Goal: Task Accomplishment & Management: Use online tool/utility

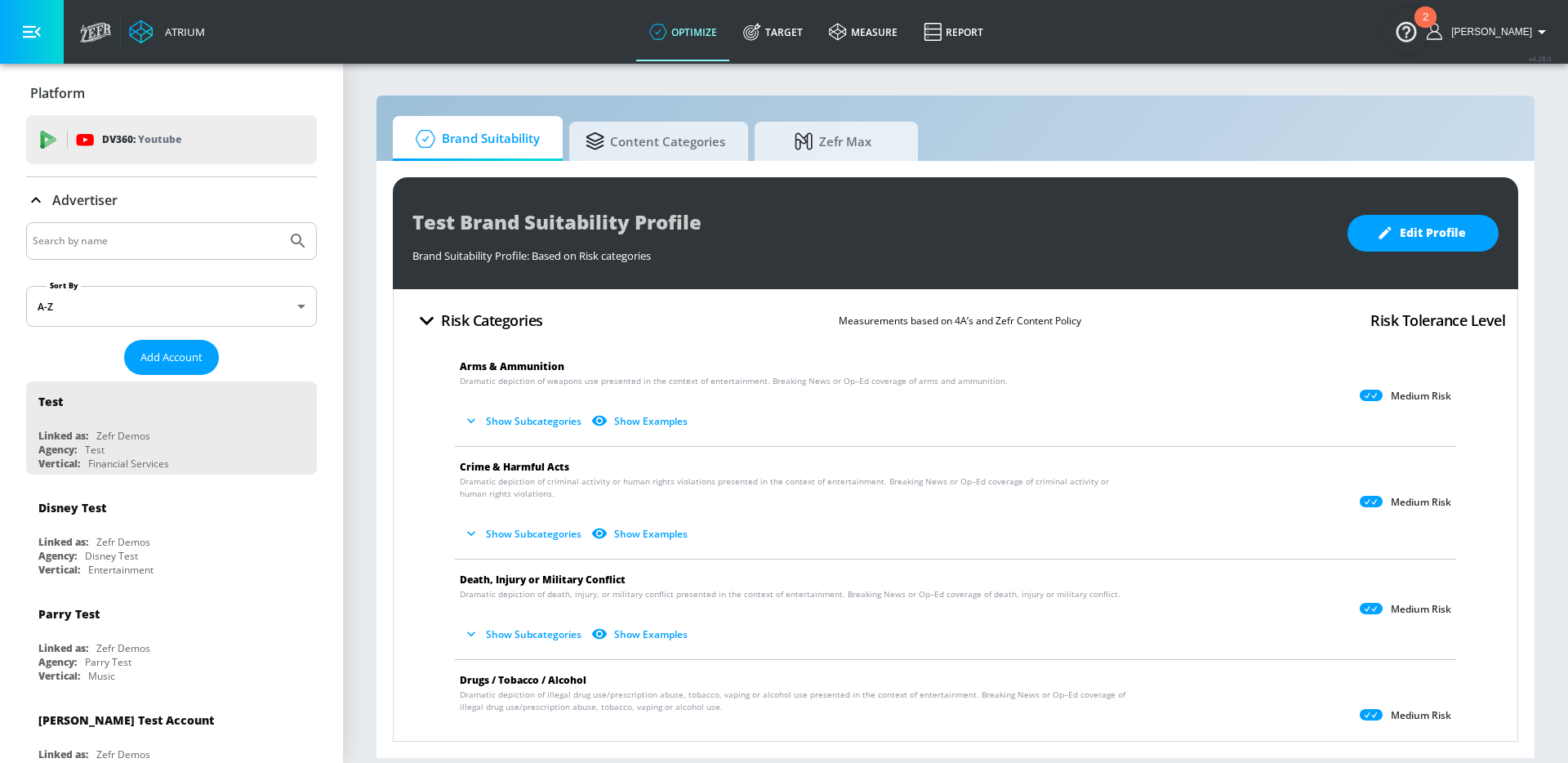
click at [110, 230] on input "Search by name" at bounding box center [156, 241] width 248 height 22
type input "abbvie"
click at [280, 223] on button "Submit Search" at bounding box center [298, 241] width 36 height 36
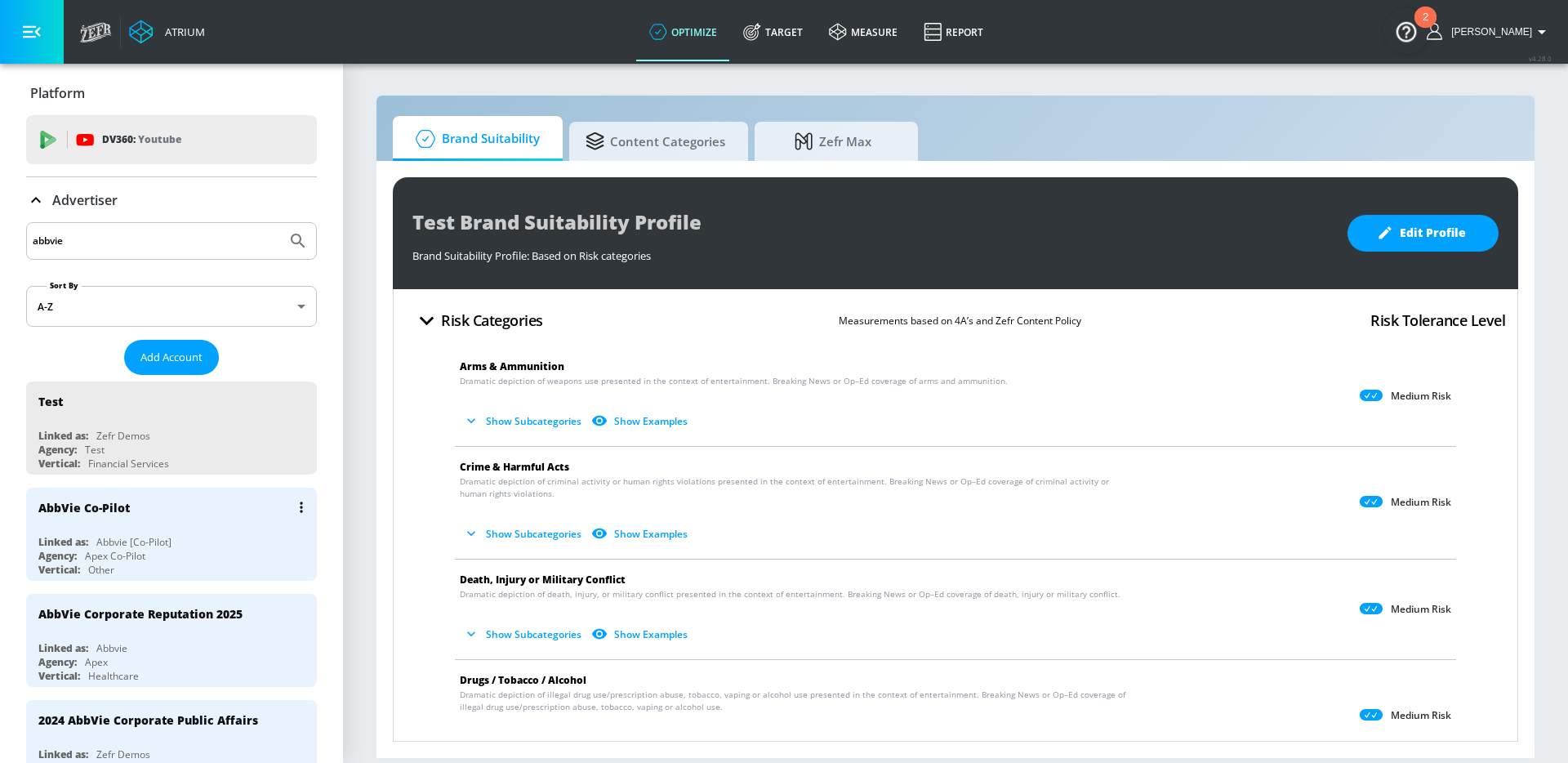
click at [144, 507] on div "AbbVie Co-Pilot" at bounding box center [176, 507] width 275 height 40
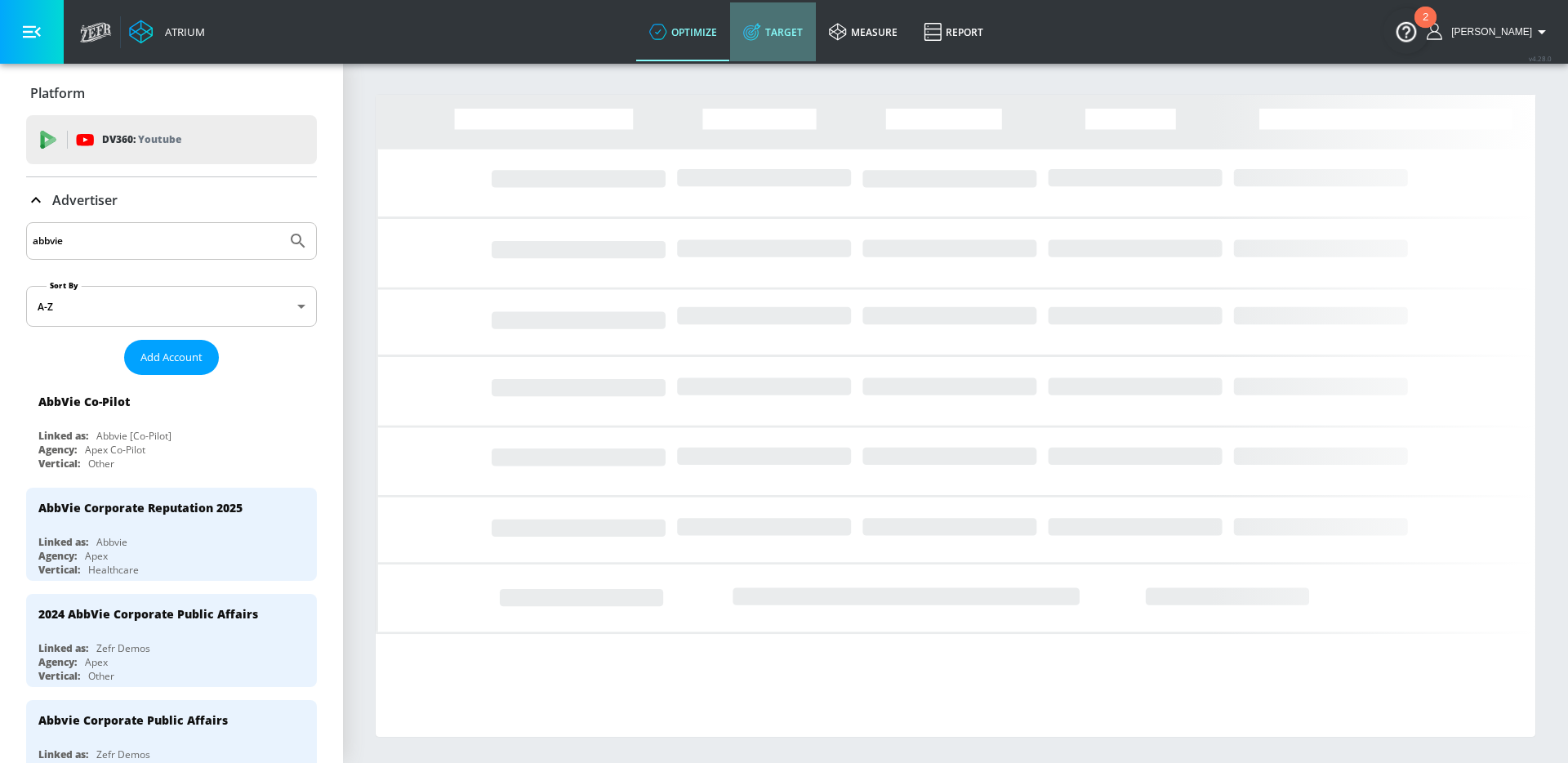
click at [816, 32] on link "Target" at bounding box center [773, 32] width 86 height 58
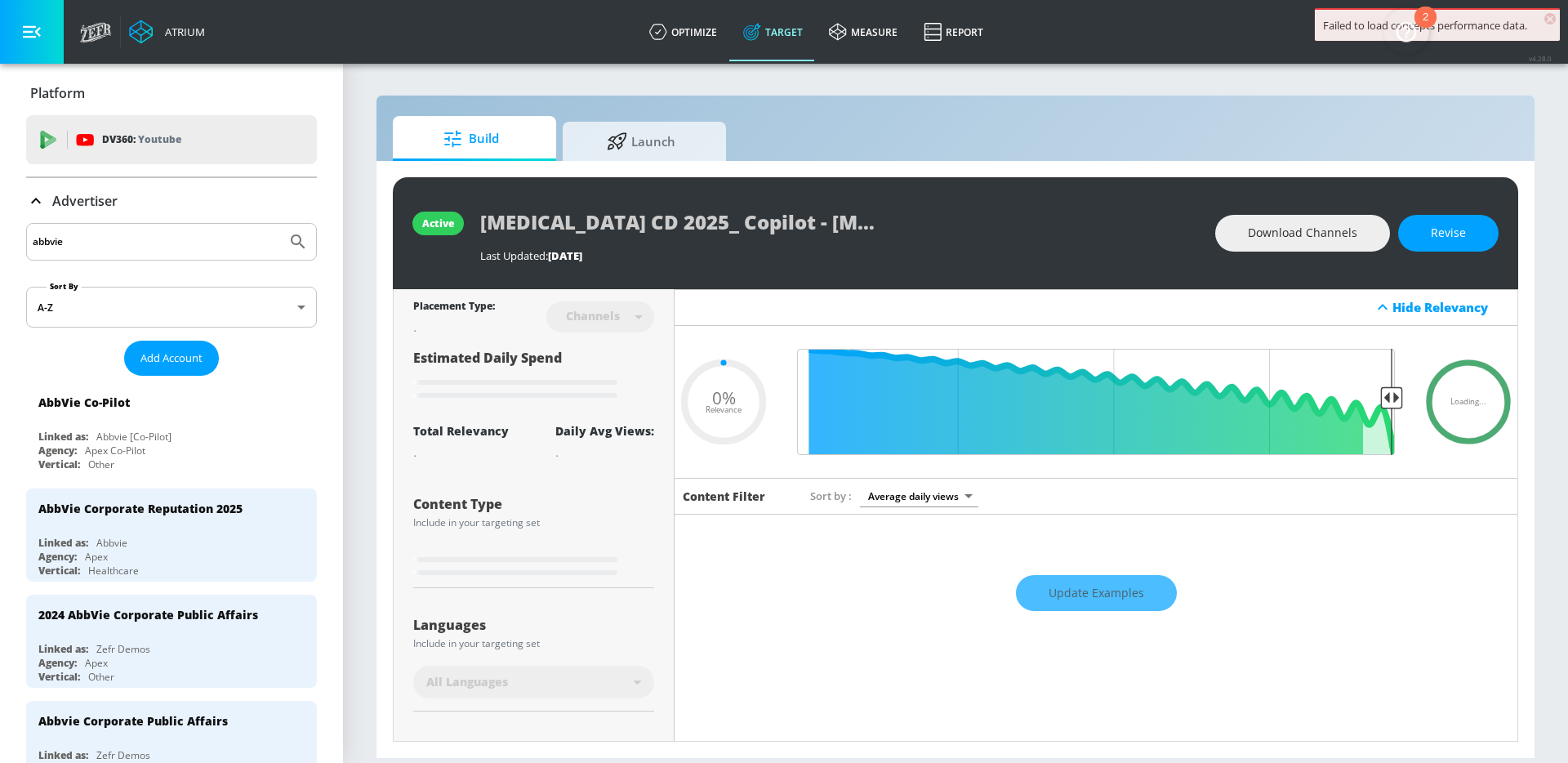
type input "0.05"
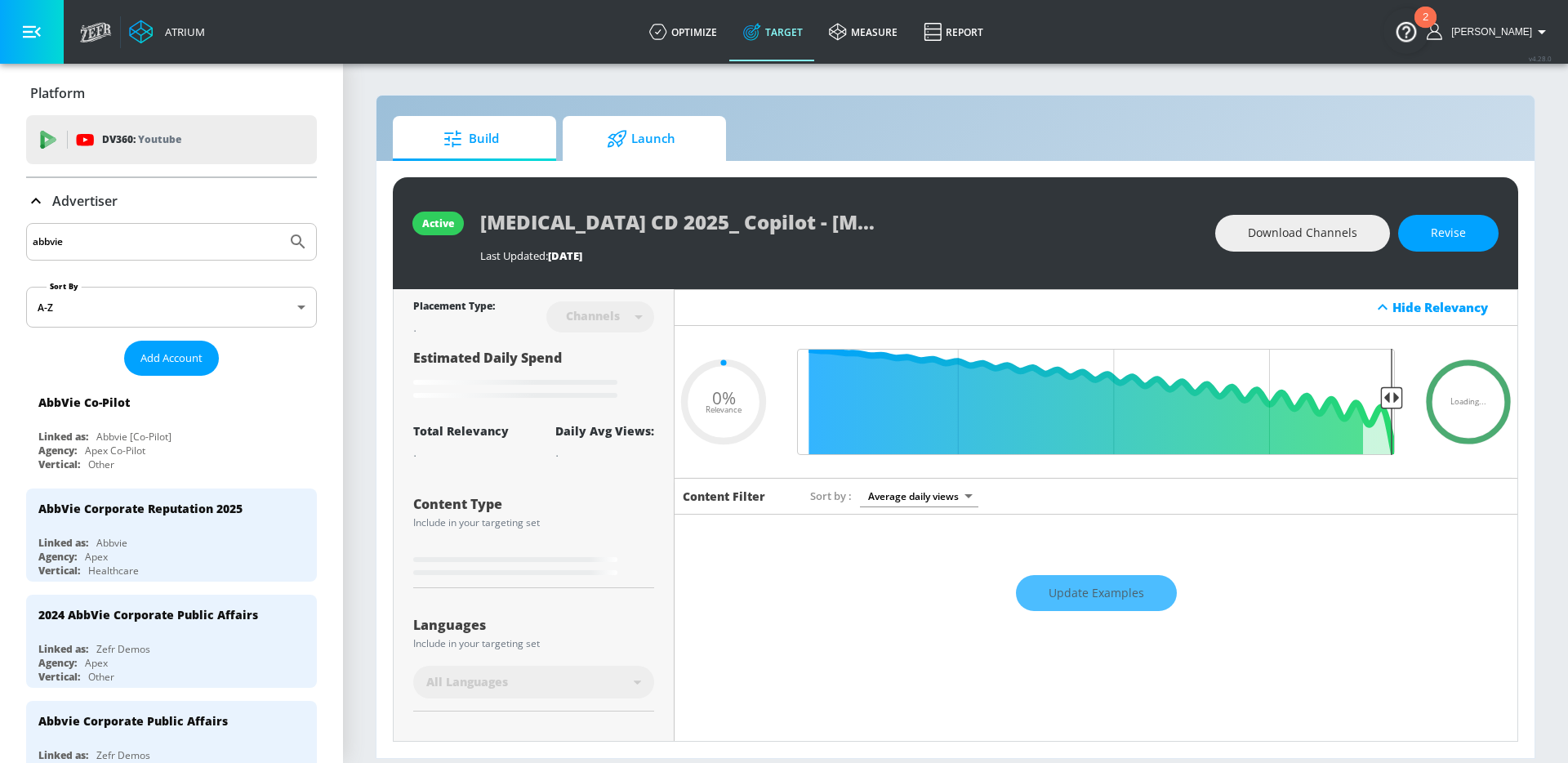
click at [673, 136] on span "Launch" at bounding box center [641, 139] width 124 height 40
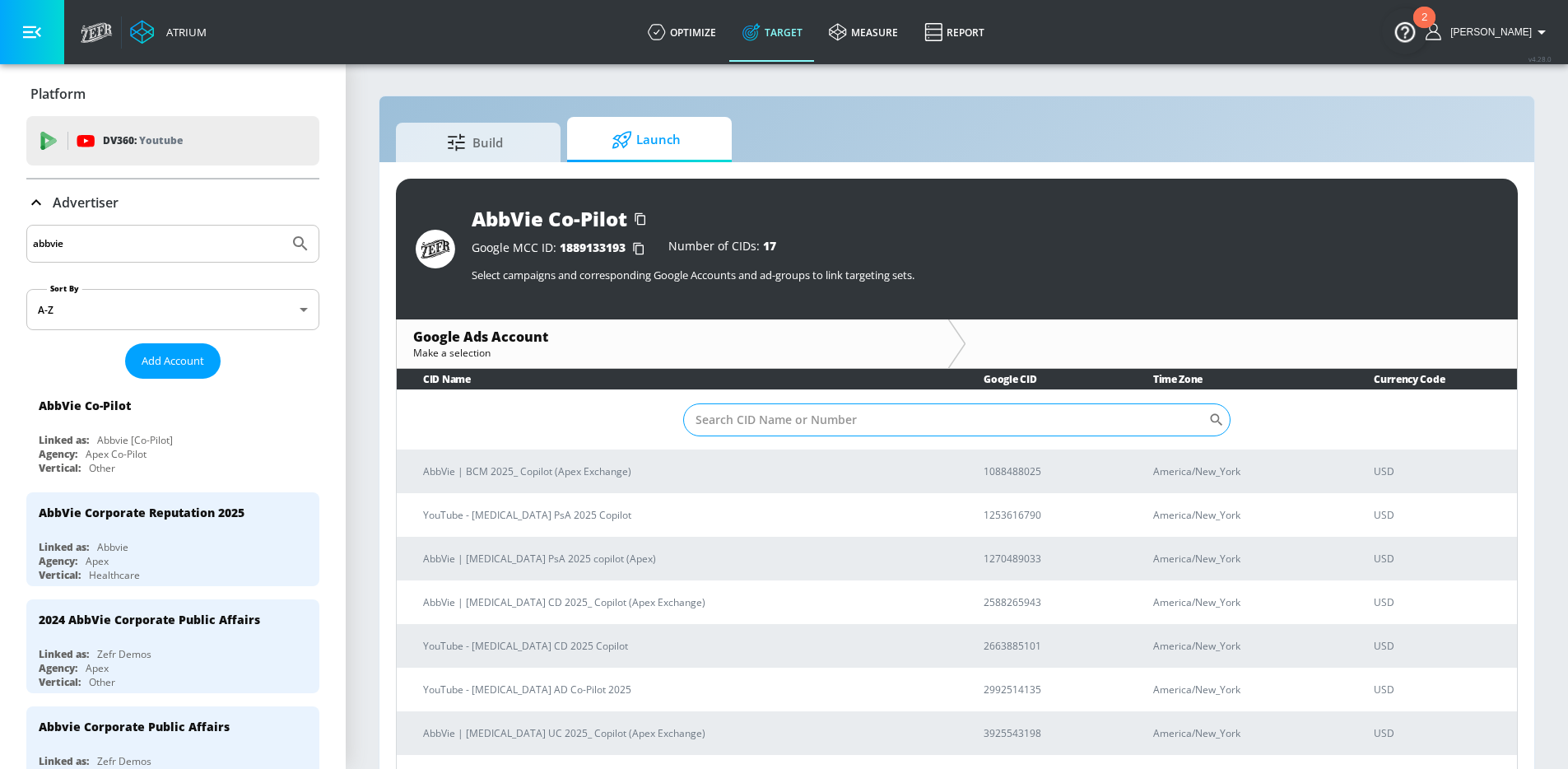
click at [794, 420] on input "Sort By" at bounding box center [946, 419] width 526 height 33
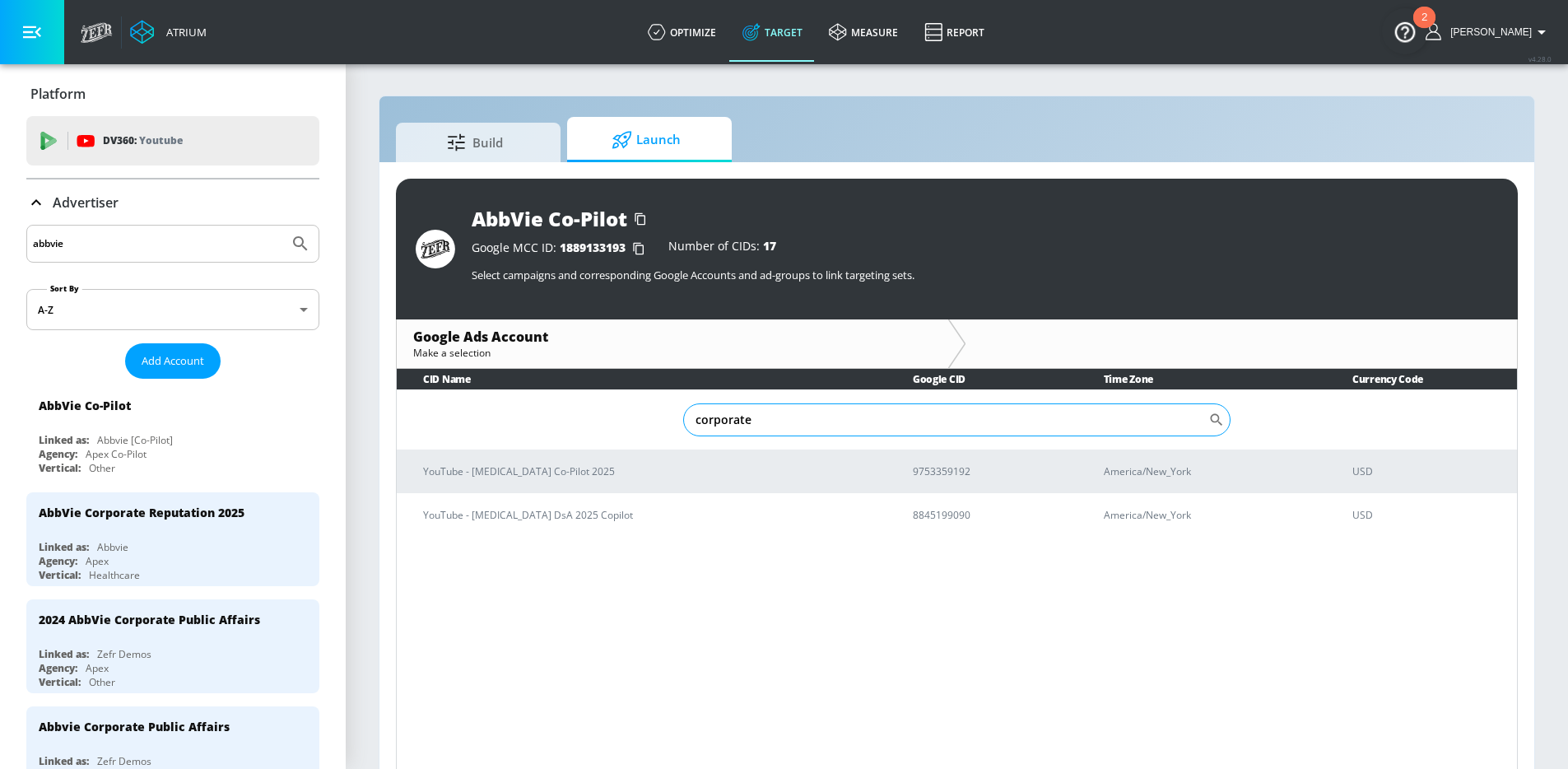
type input "corporate"
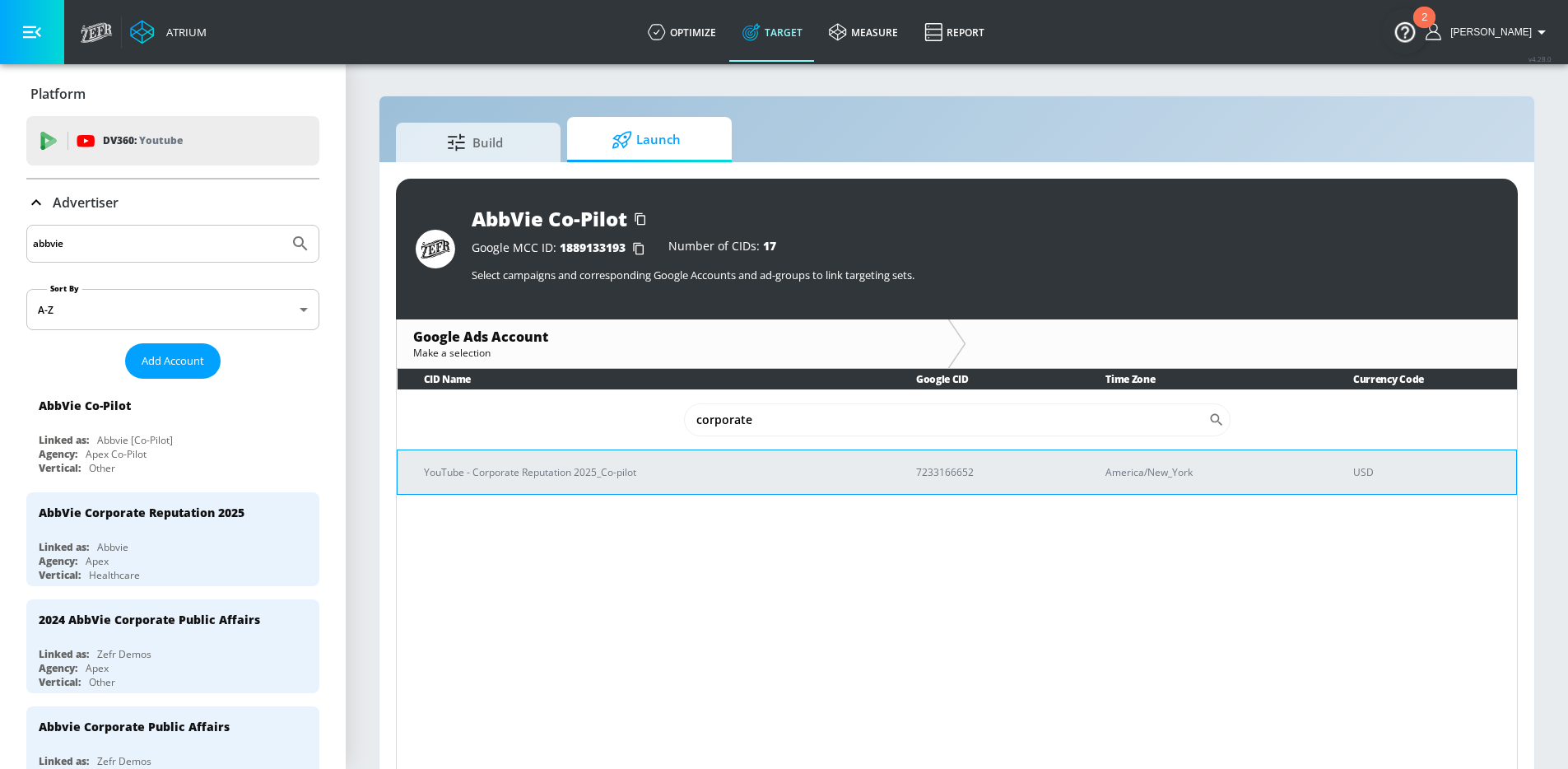
click at [672, 453] on td "YouTube - Corporate Reputation 2025_Co-pilot" at bounding box center [643, 471] width 492 height 45
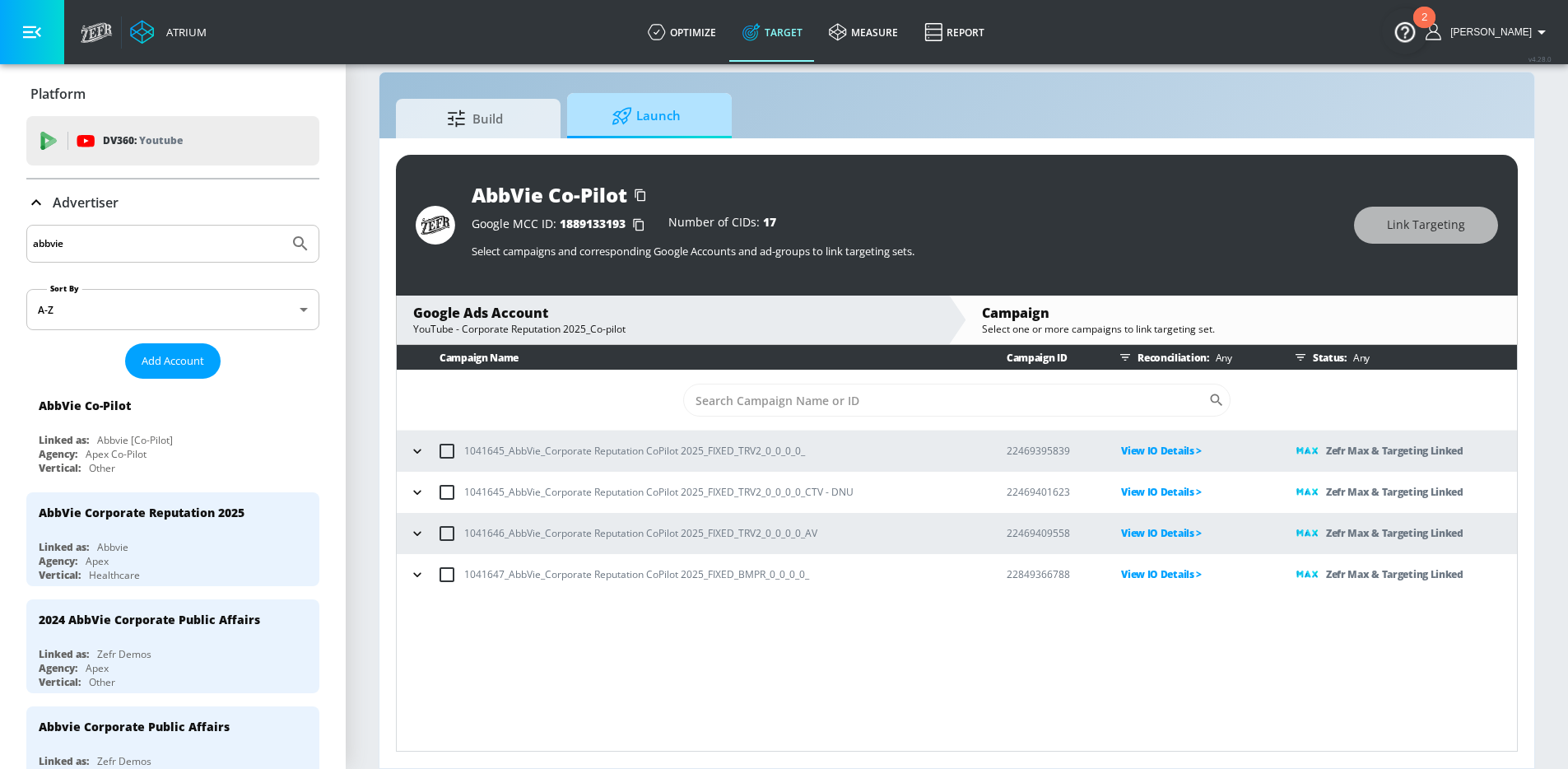
click at [632, 117] on div at bounding box center [624, 116] width 25 height 18
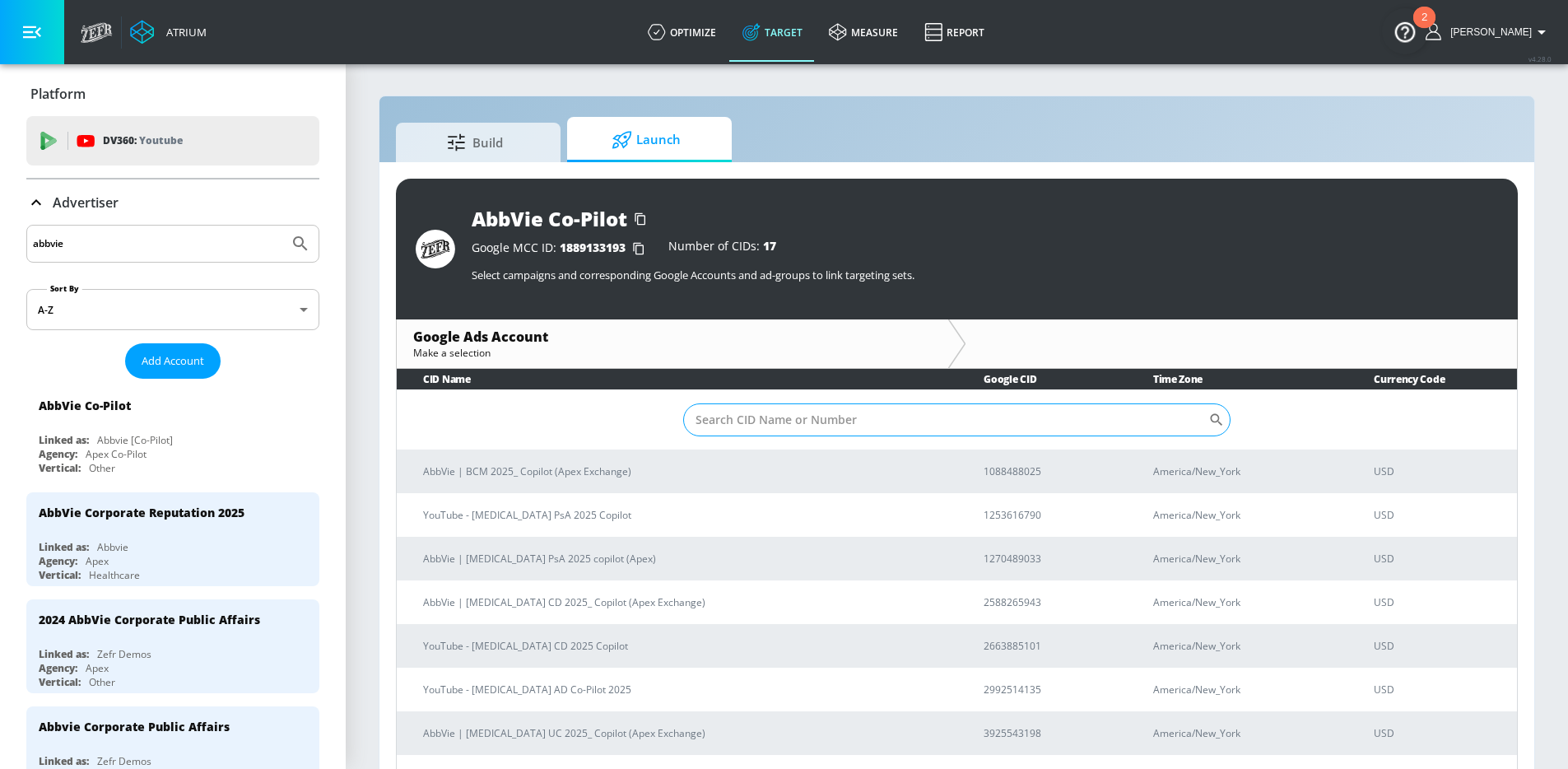
click at [751, 429] on input "Sort By" at bounding box center [946, 419] width 526 height 33
click at [787, 420] on input "Sort By" at bounding box center [946, 419] width 526 height 33
type input "qulipta"
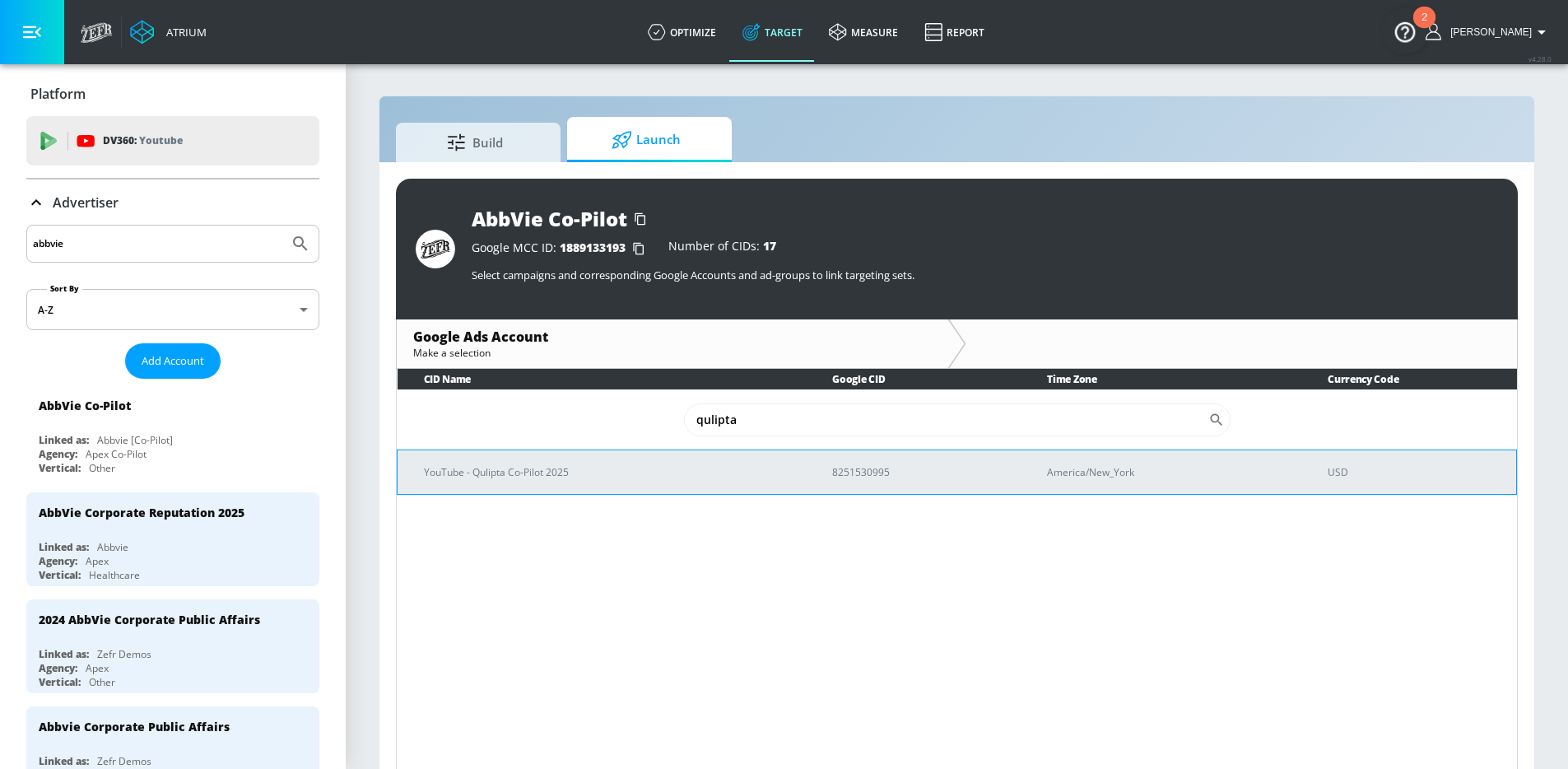
click at [606, 464] on p "YouTube - Qulipta Co-Pilot 2025" at bounding box center [608, 472] width 369 height 17
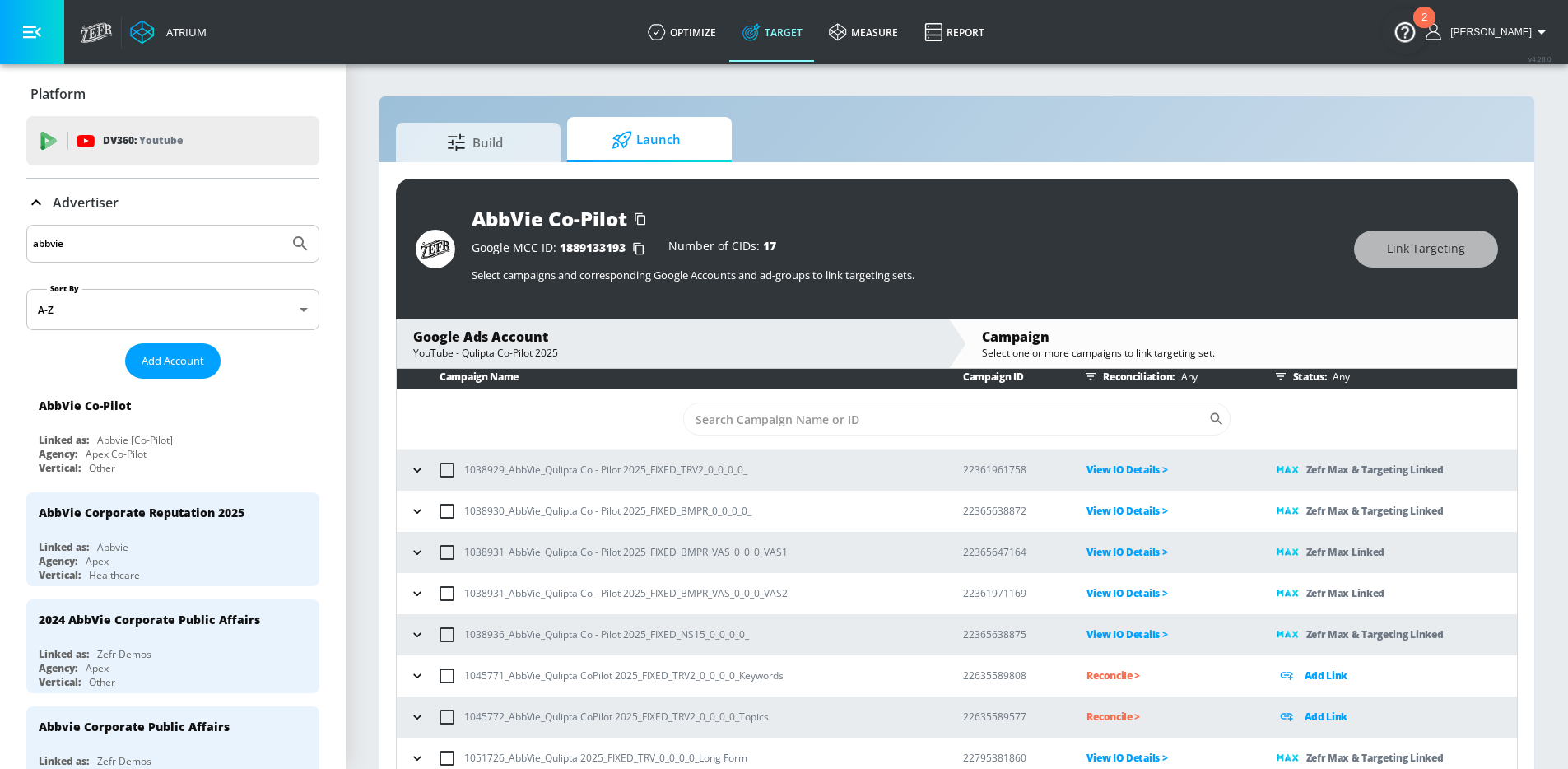
scroll to position [9, 0]
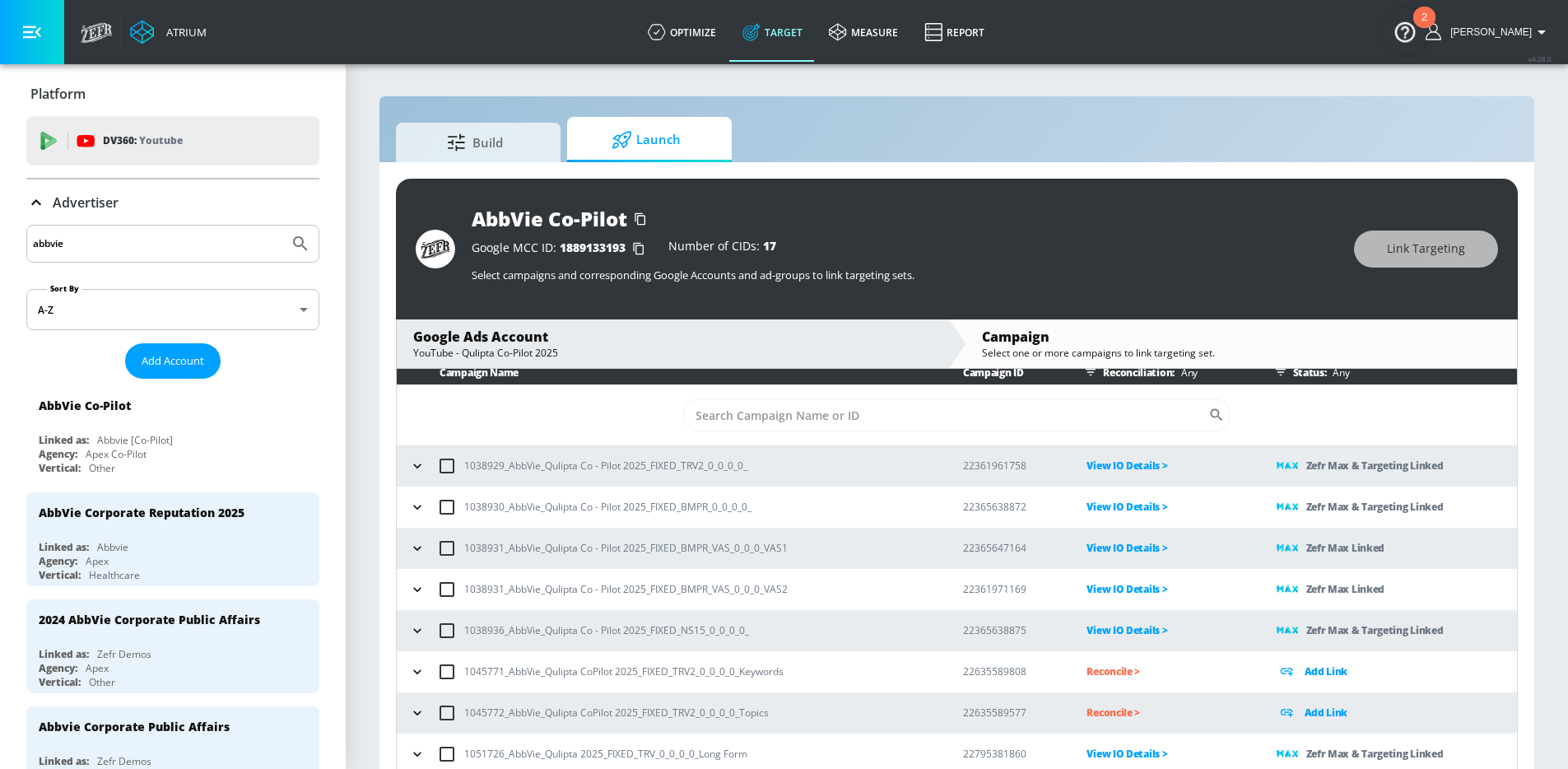
click at [420, 468] on icon "button" at bounding box center [416, 465] width 16 height 16
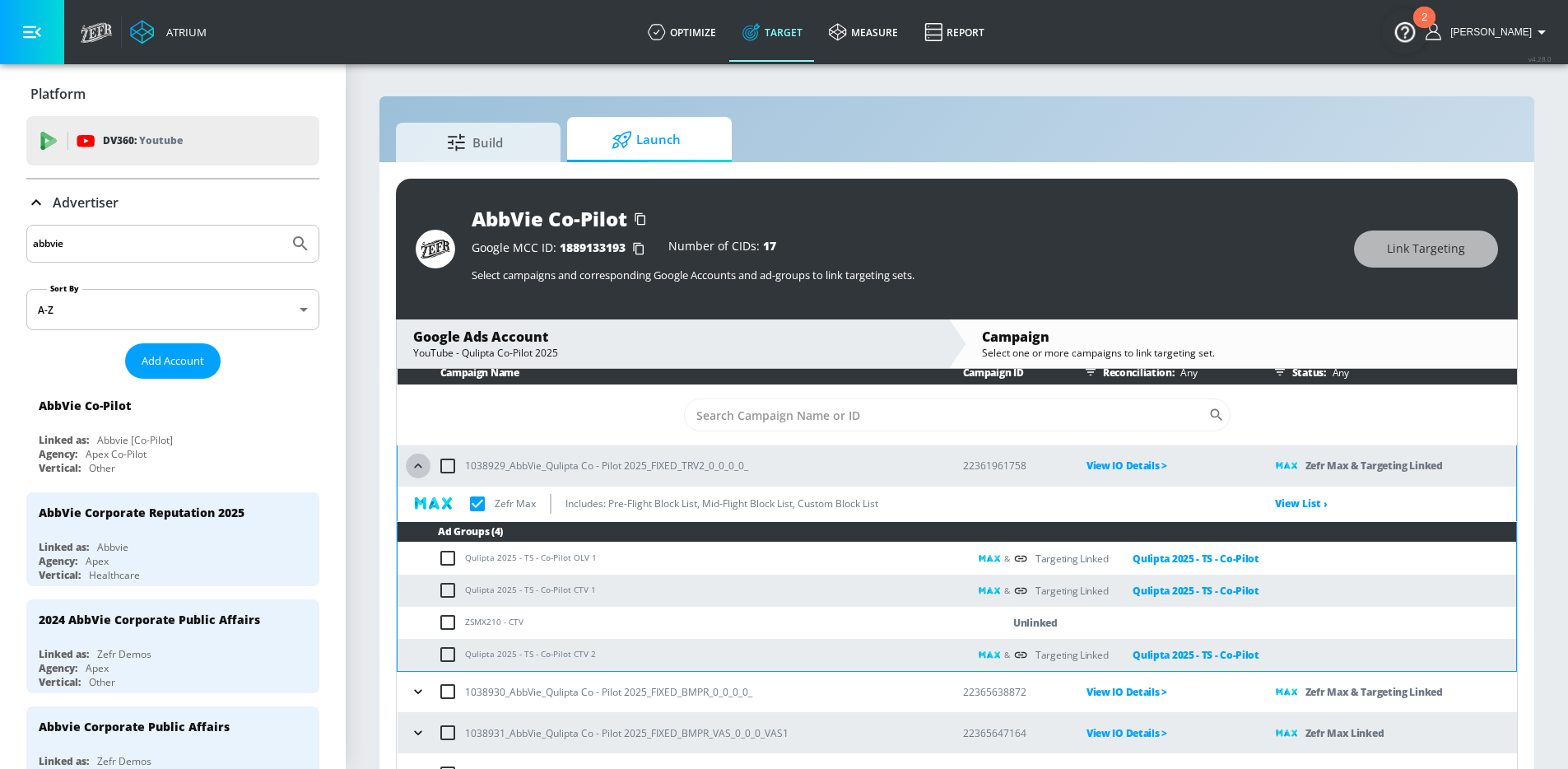
click at [418, 468] on icon "button" at bounding box center [417, 465] width 16 height 16
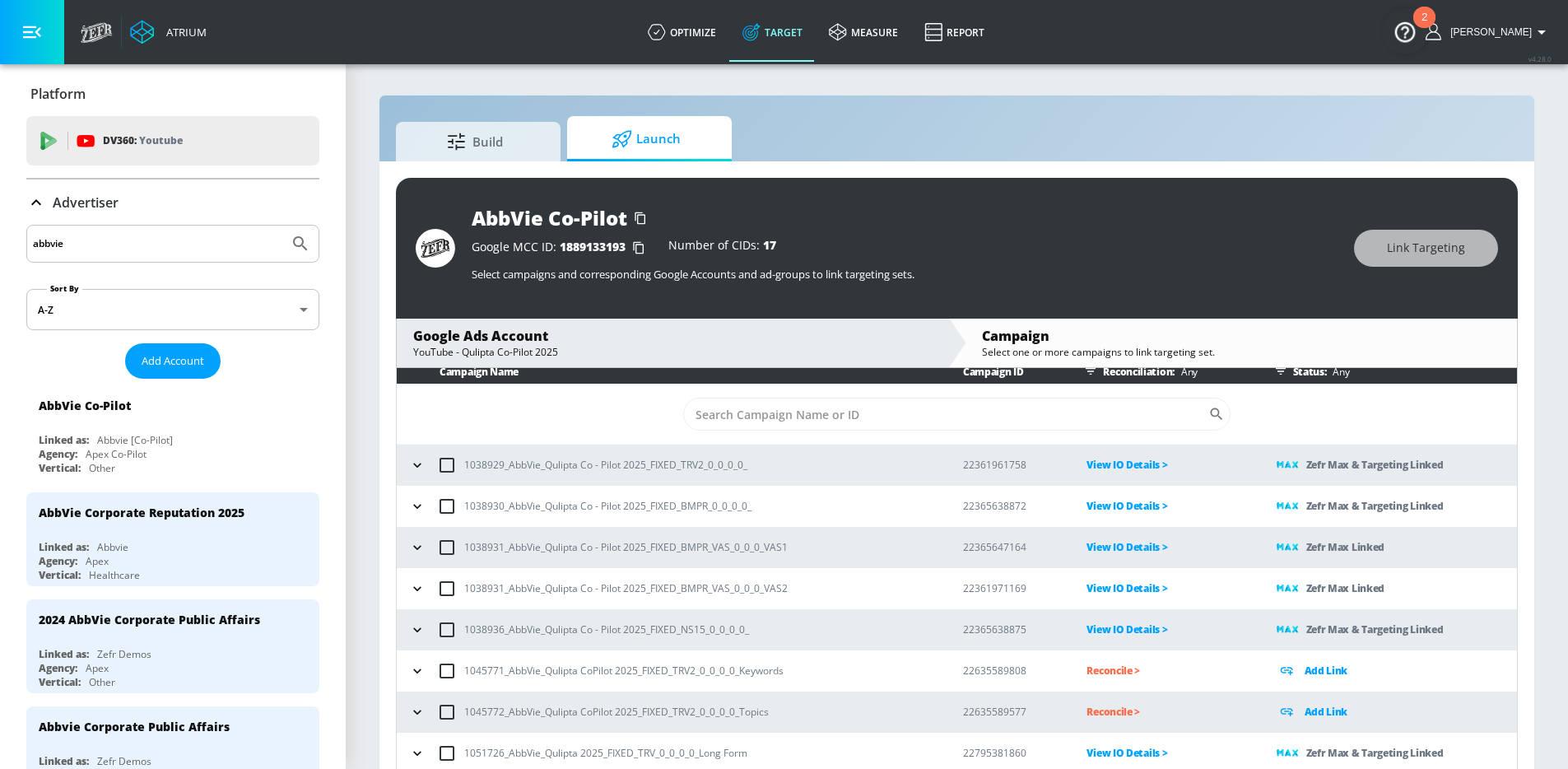
scroll to position [3, 0]
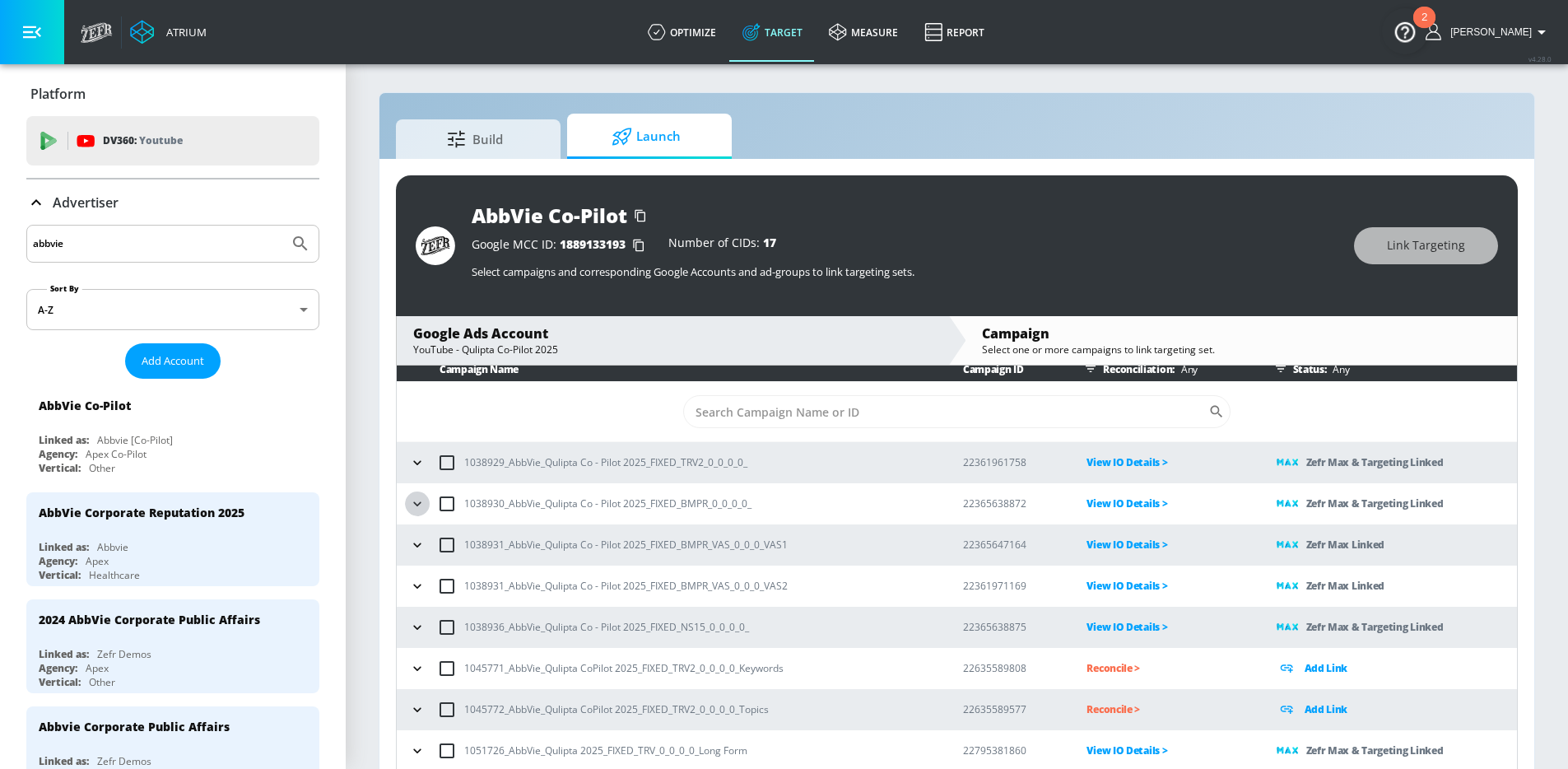
click at [415, 508] on icon "button" at bounding box center [416, 503] width 16 height 16
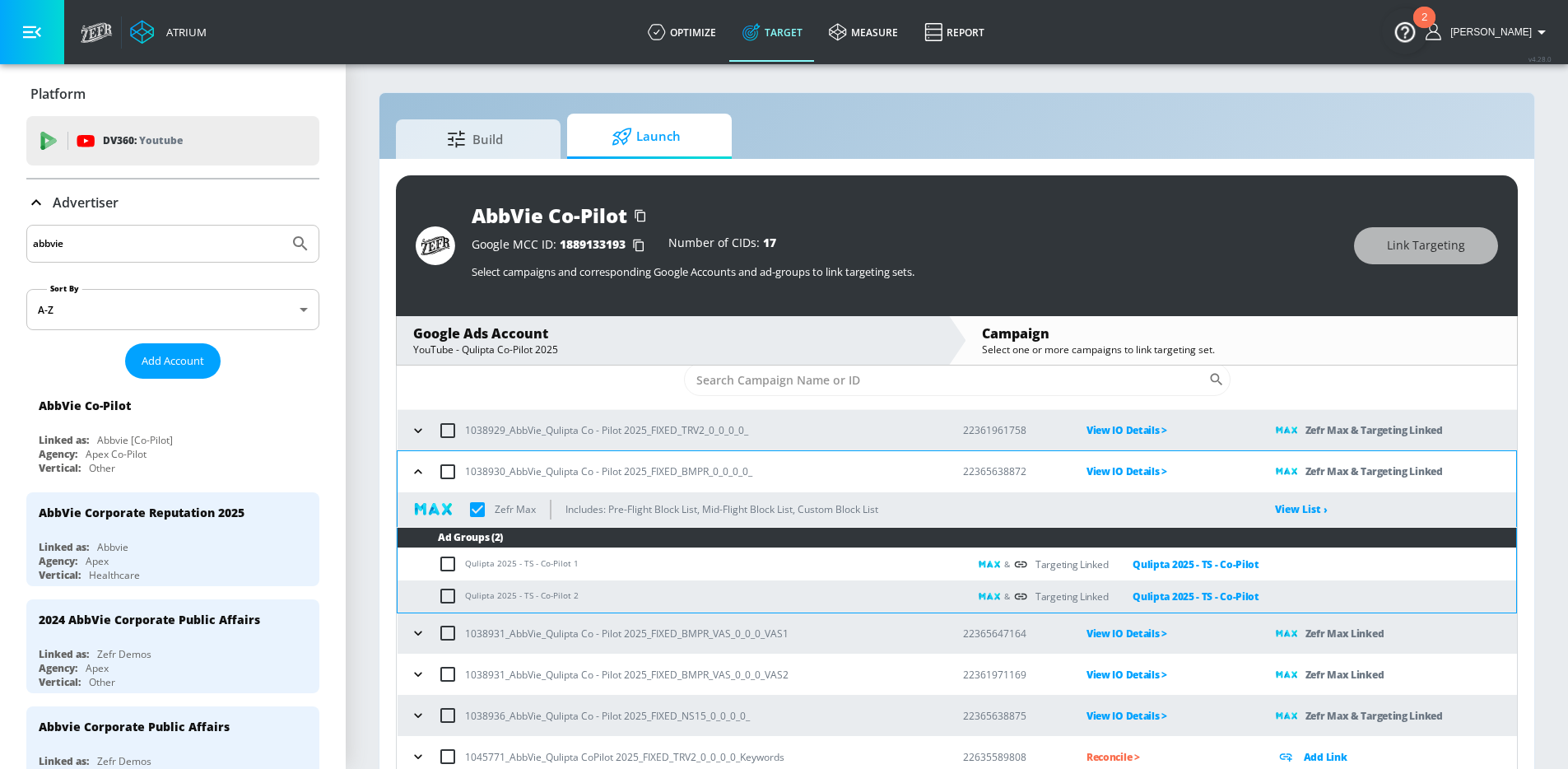
scroll to position [42, 0]
click at [149, 250] on input "abbvie" at bounding box center [157, 244] width 249 height 22
click at [418, 467] on icon "button" at bounding box center [417, 470] width 16 height 16
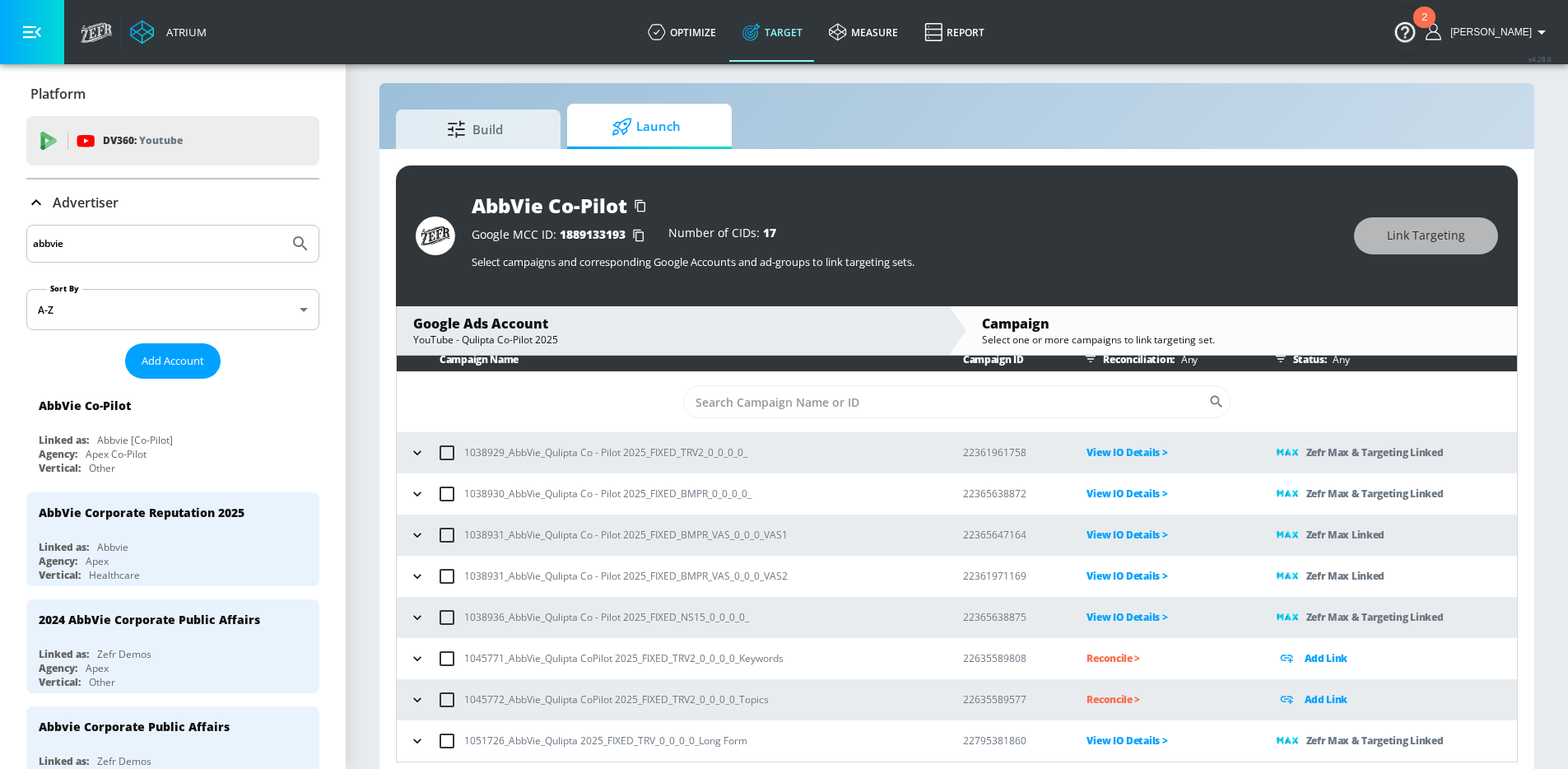
scroll to position [24, 0]
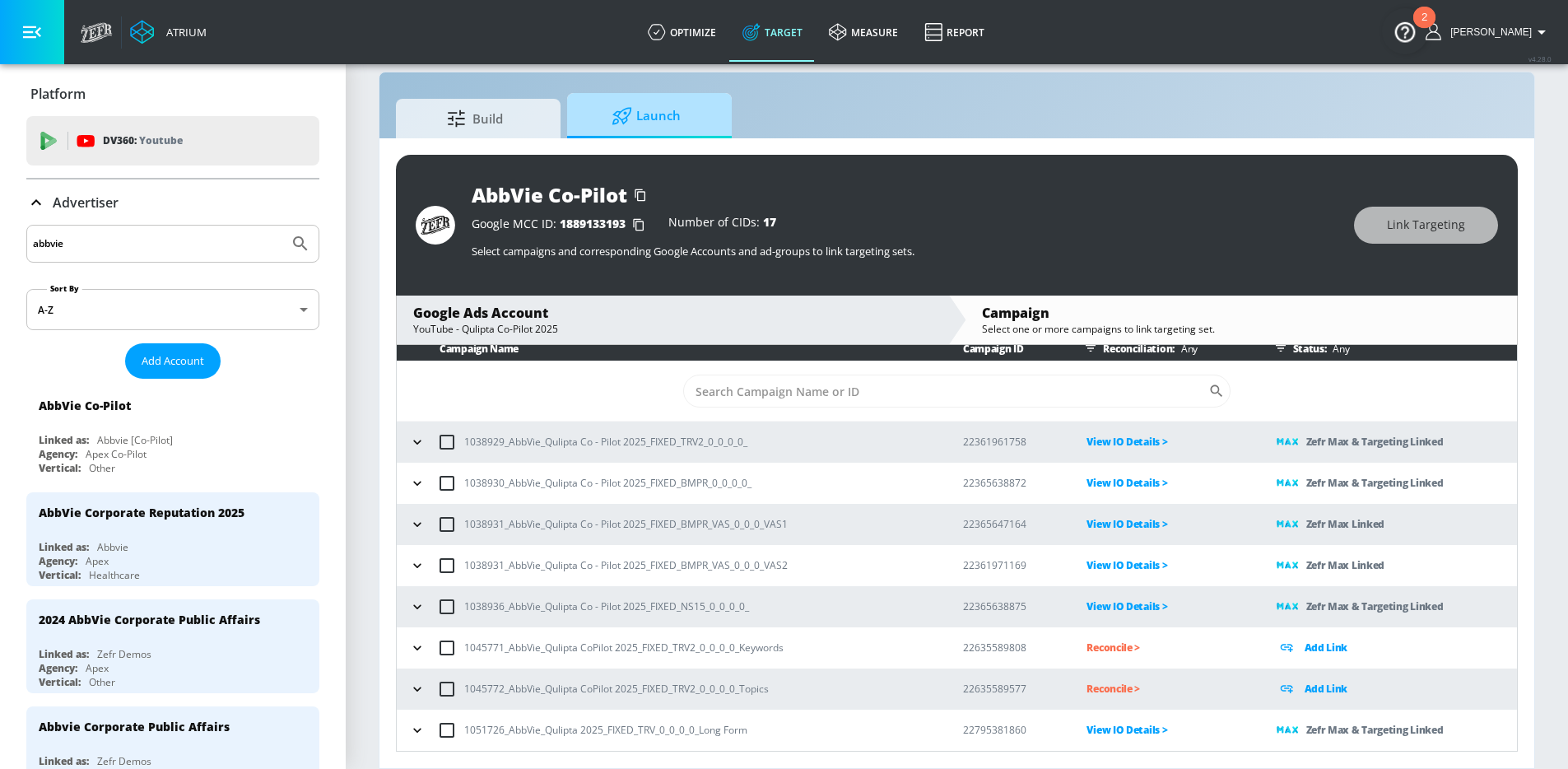
click at [632, 122] on icon at bounding box center [622, 116] width 21 height 18
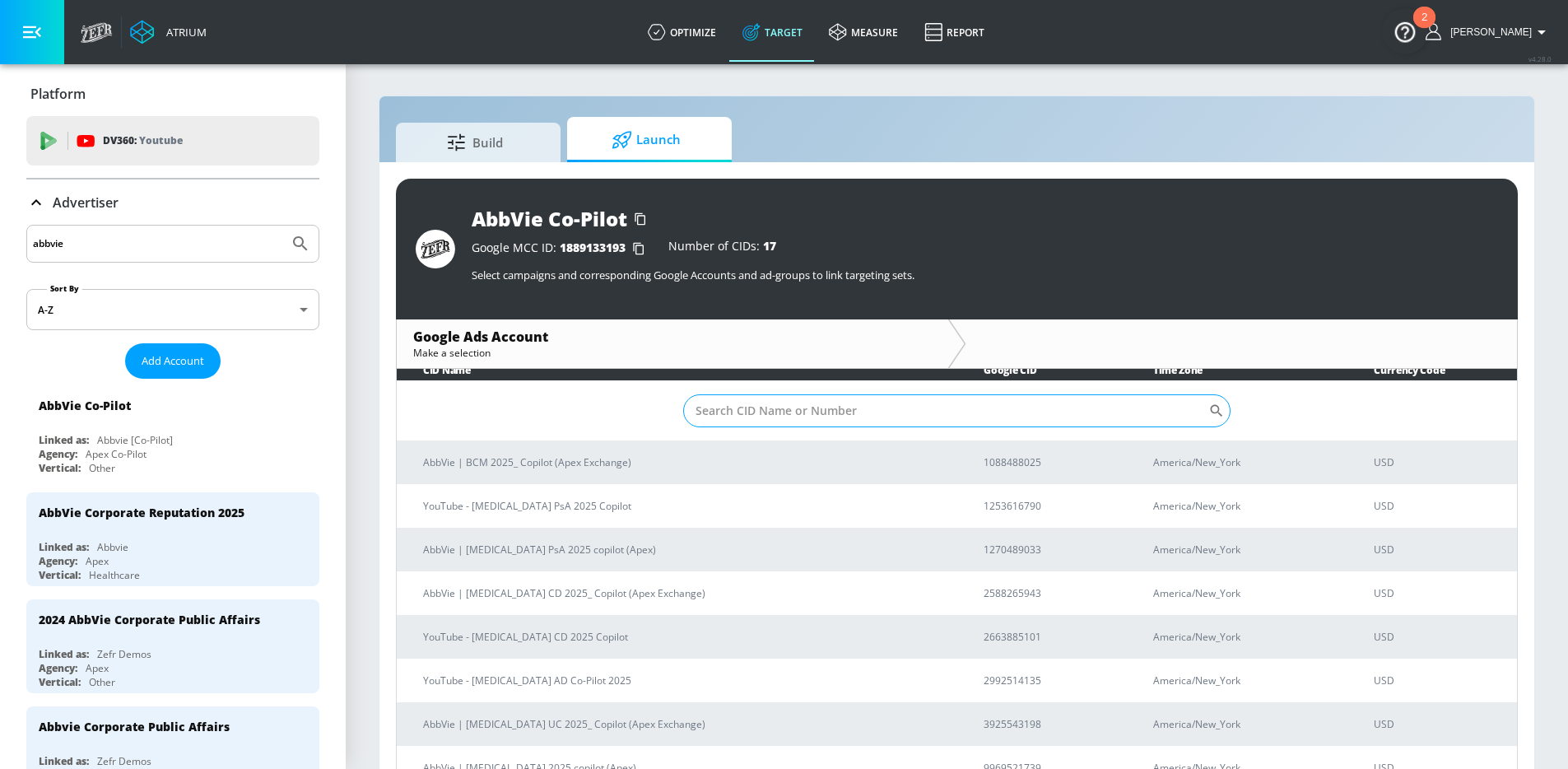
click at [794, 403] on input "Sort By" at bounding box center [946, 411] width 526 height 33
type input "[MEDICAL_DATA]"
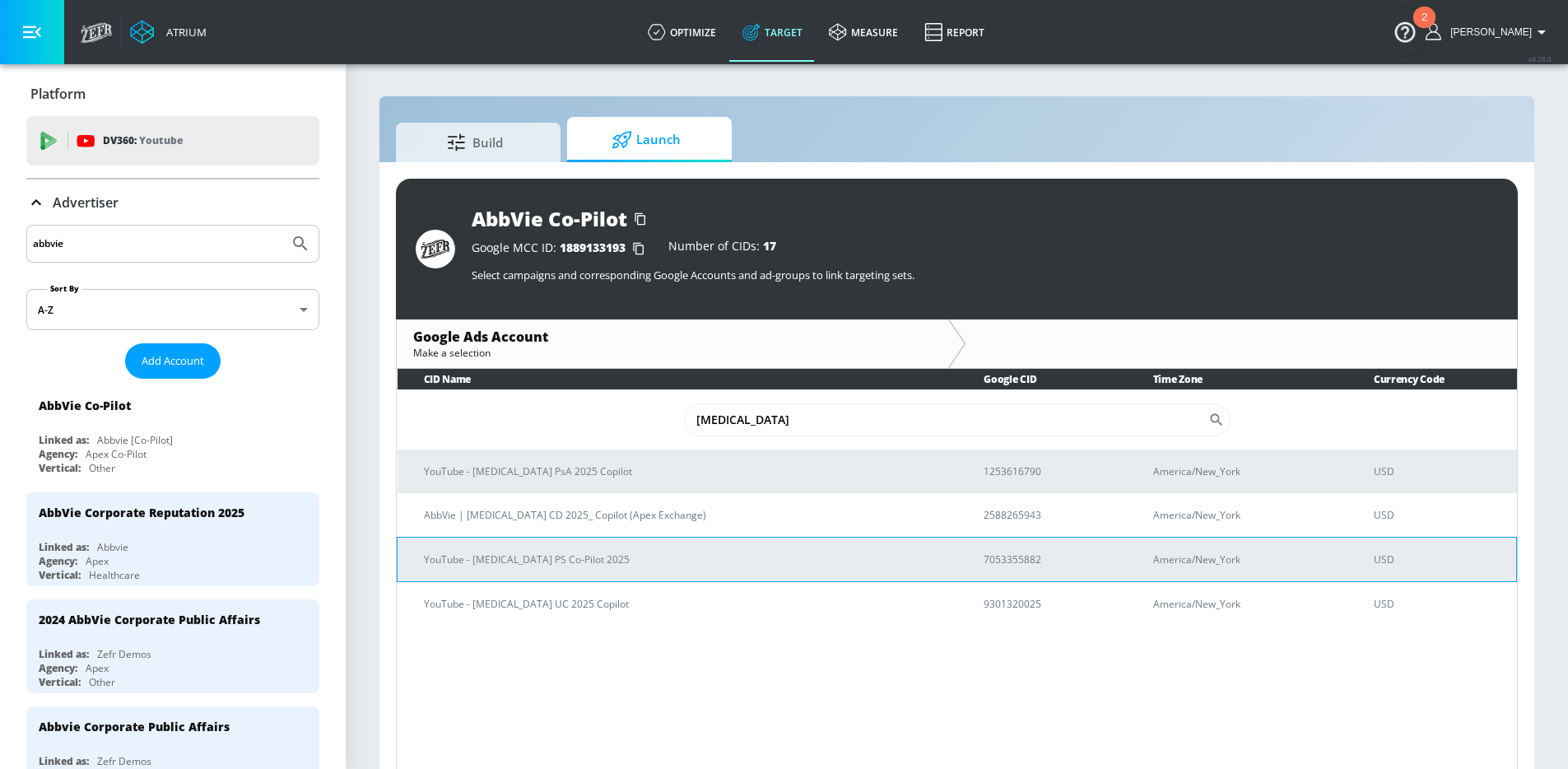
click at [626, 569] on td "YouTube - [MEDICAL_DATA] PS Co-Pilot 2025" at bounding box center [677, 558] width 561 height 45
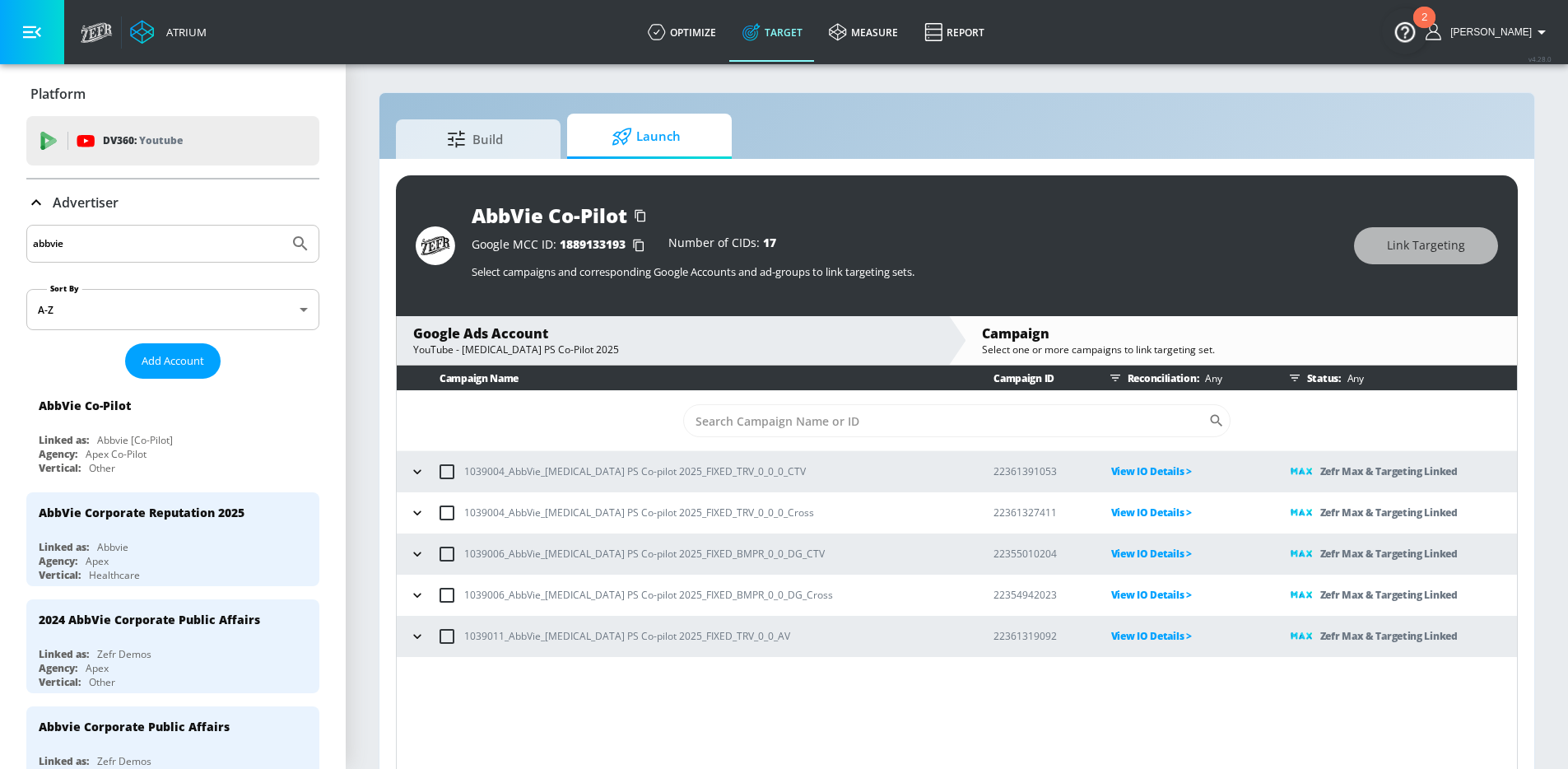
scroll to position [24, 0]
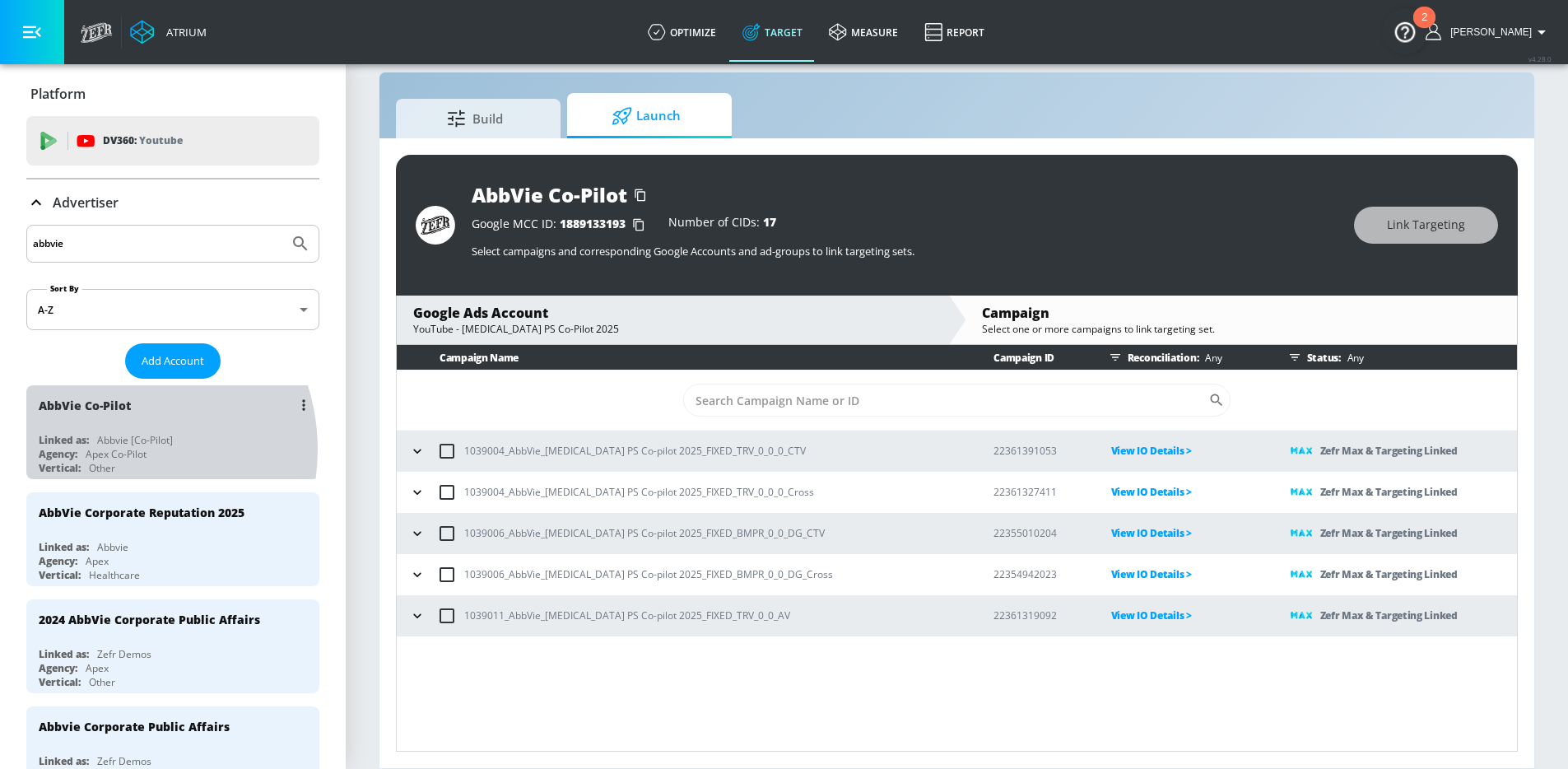
click at [104, 449] on div "Apex Co-Pilot" at bounding box center [116, 453] width 61 height 14
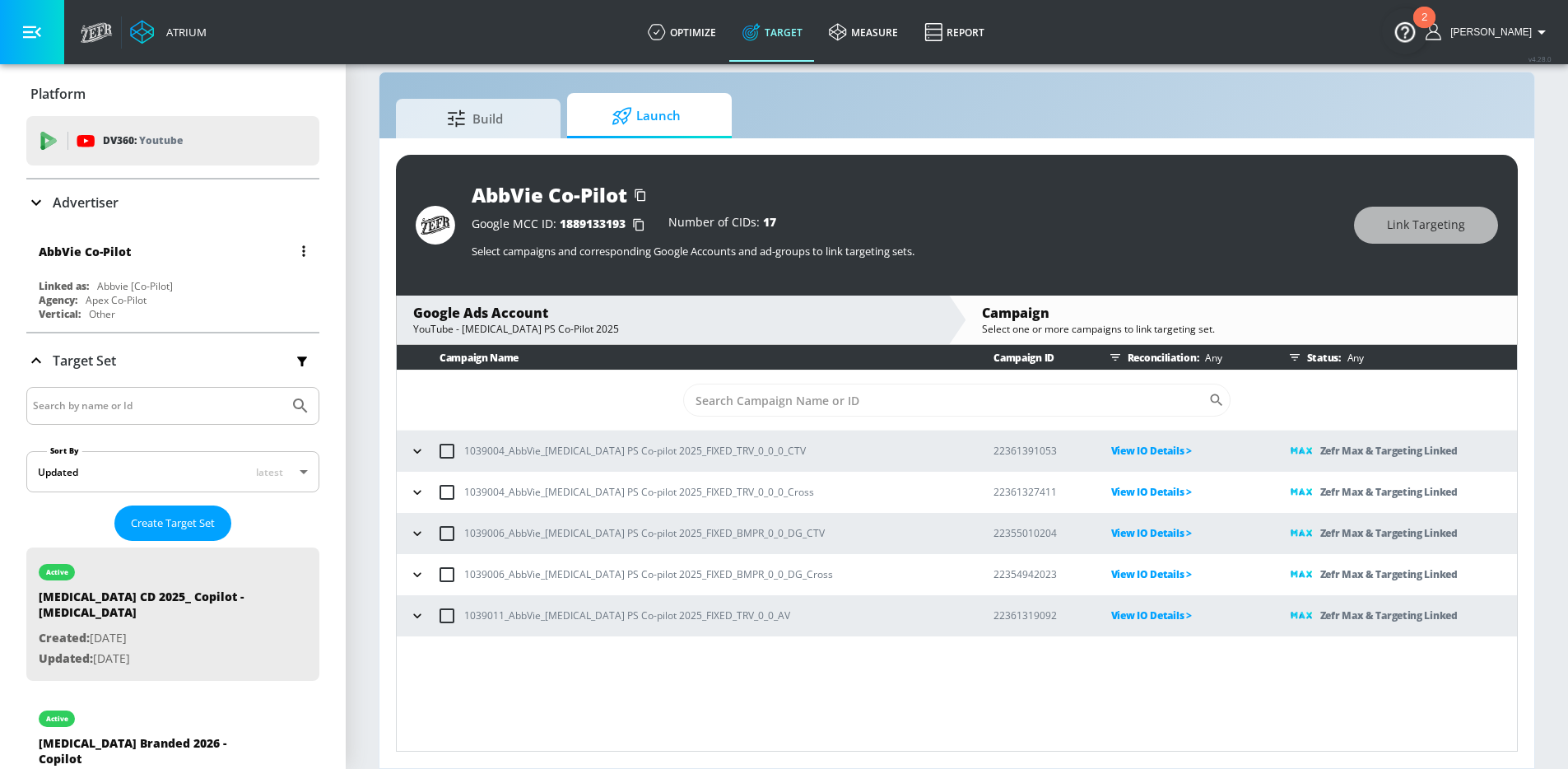
click at [184, 273] on div "AbbVie Co-Pilot Linked as: Abbvie [Co-Pilot] Agency: Apex Co-Pilot Vertical: Ot…" at bounding box center [173, 278] width 293 height 94
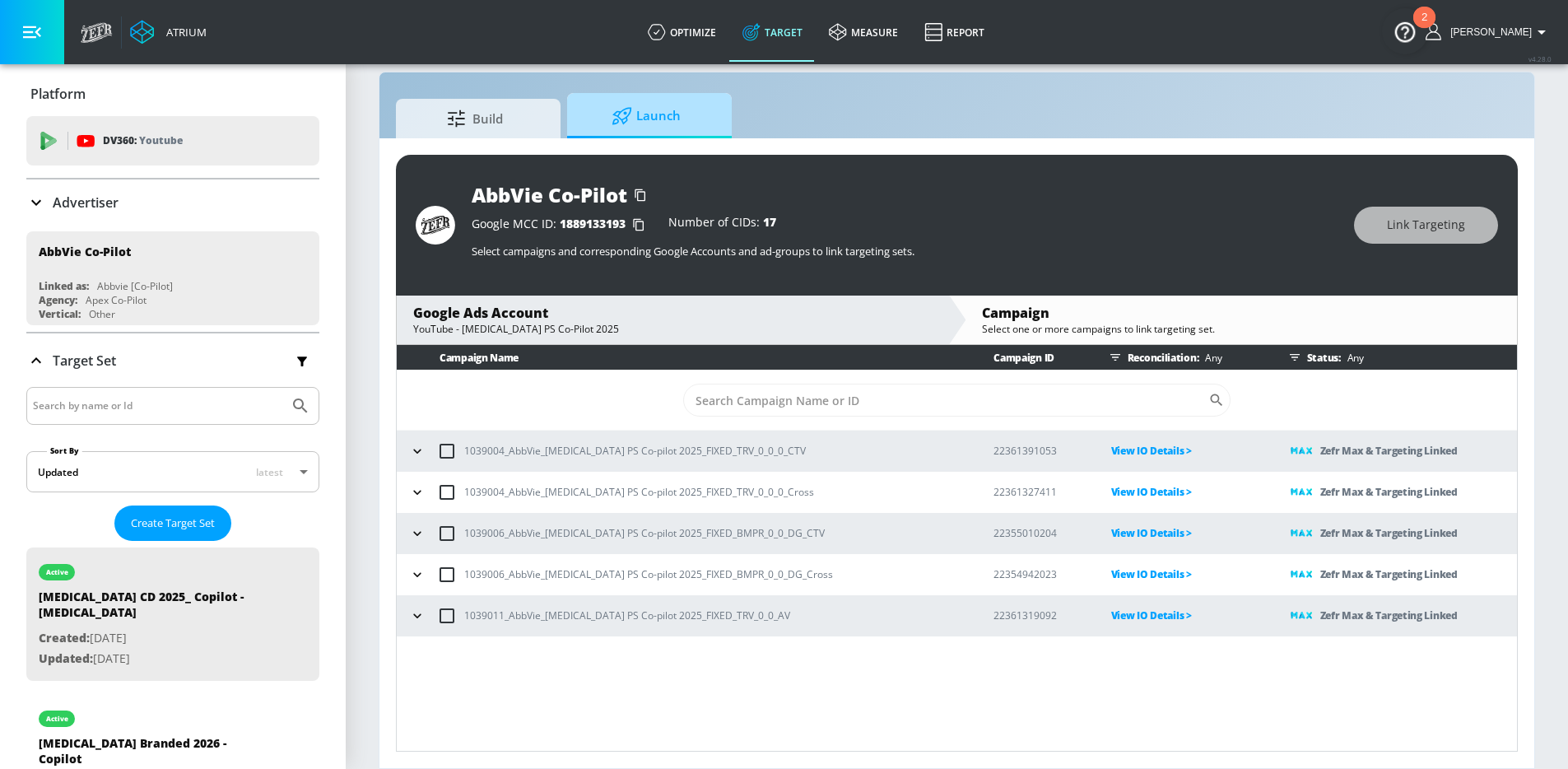
click at [673, 119] on span "Launch" at bounding box center [646, 117] width 125 height 40
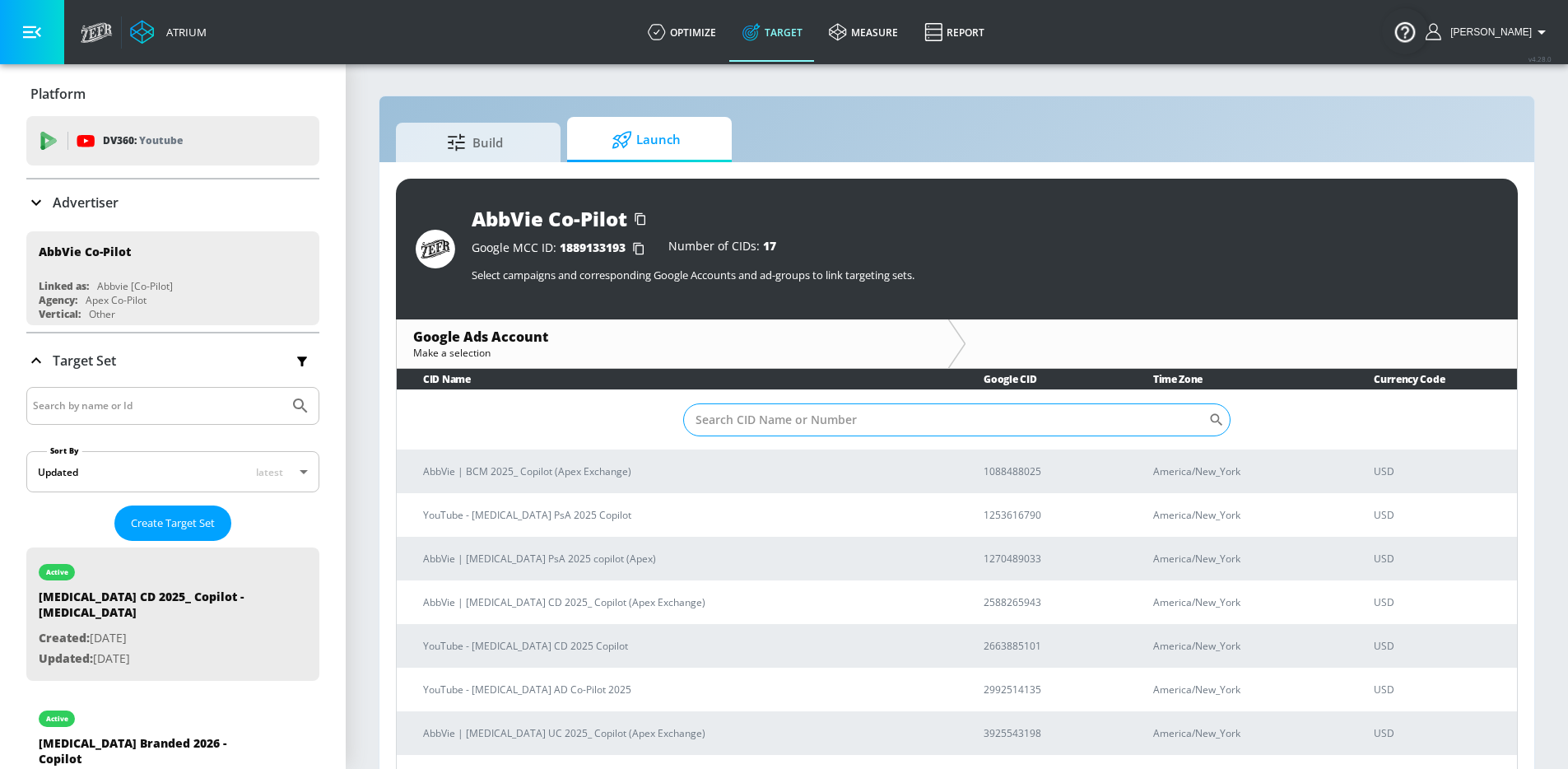
click at [779, 430] on input "Sort By" at bounding box center [946, 419] width 526 height 33
type input "qulipta"
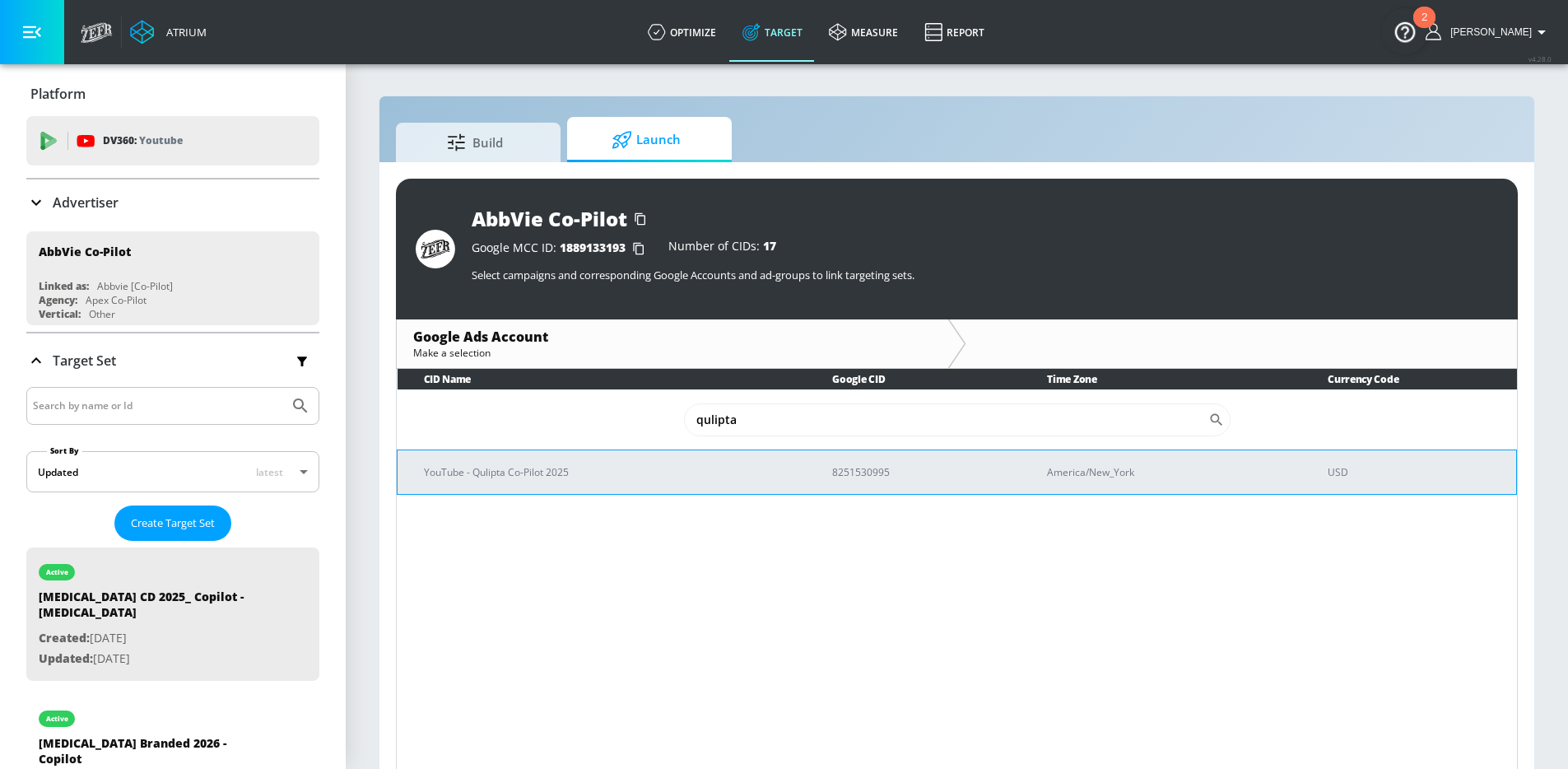
click at [682, 482] on td "YouTube - Qulipta Co-Pilot 2025" at bounding box center [601, 471] width 409 height 45
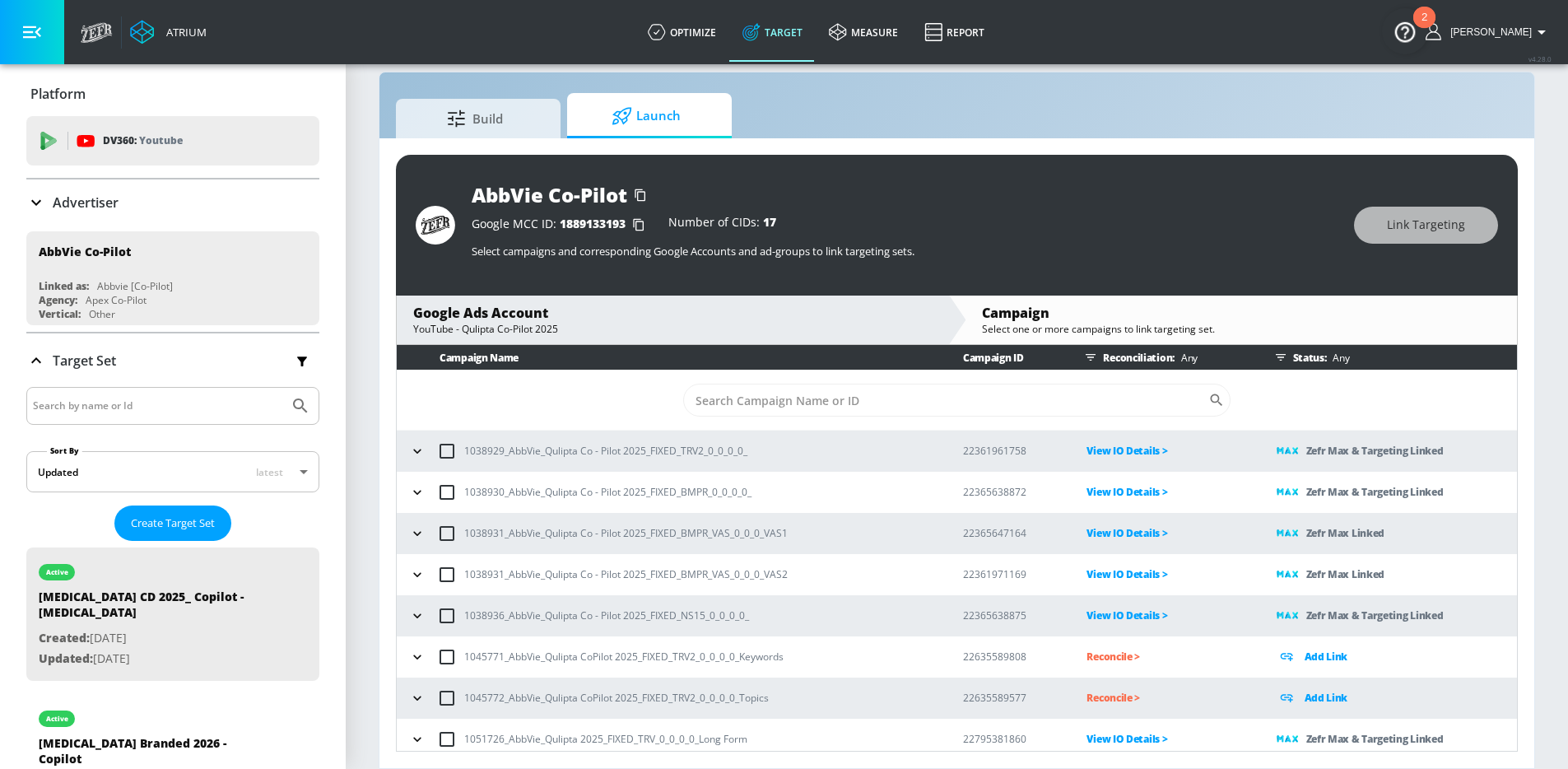
scroll to position [9, 0]
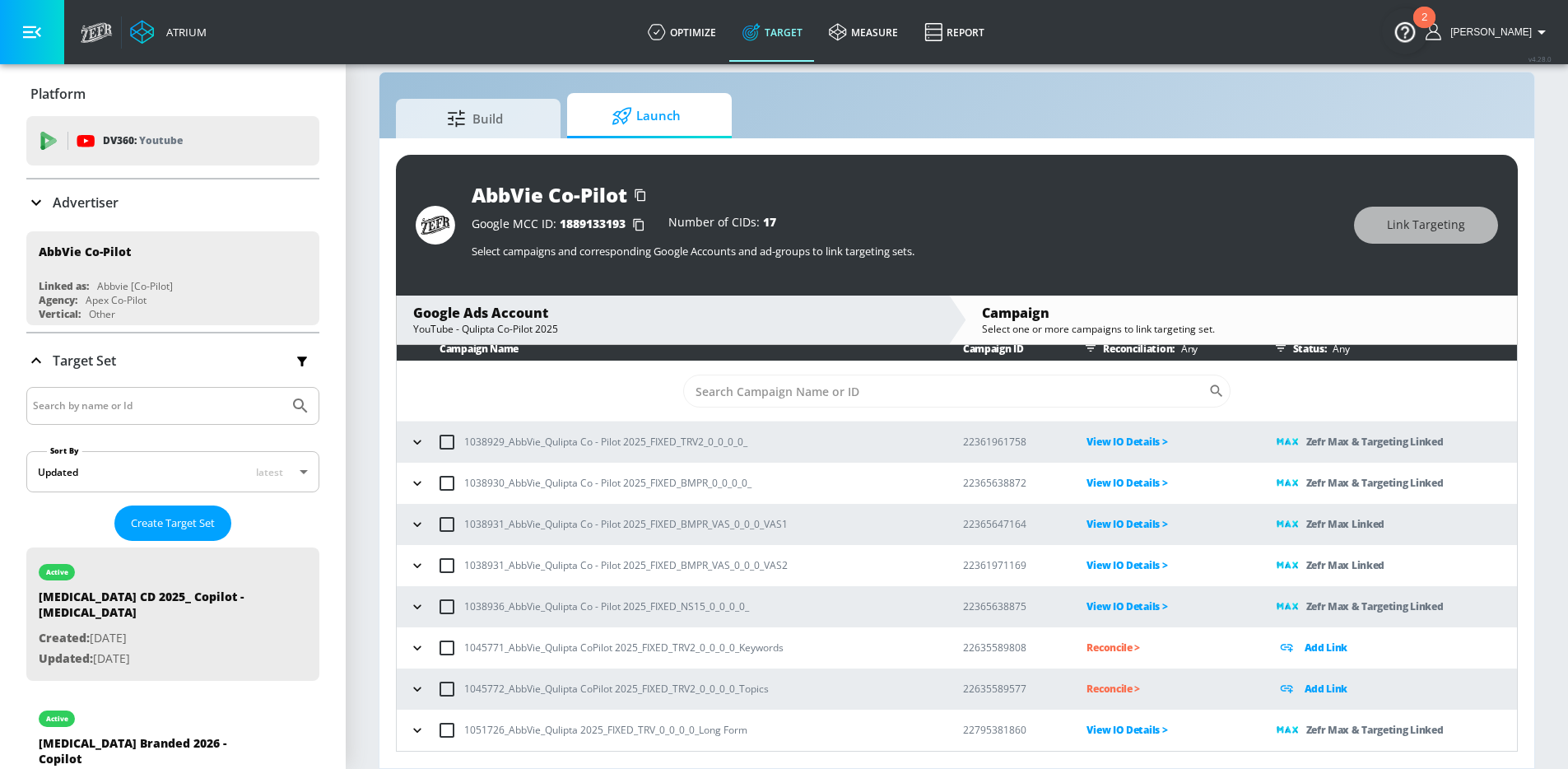
click at [414, 687] on icon "button" at bounding box center [416, 688] width 16 height 16
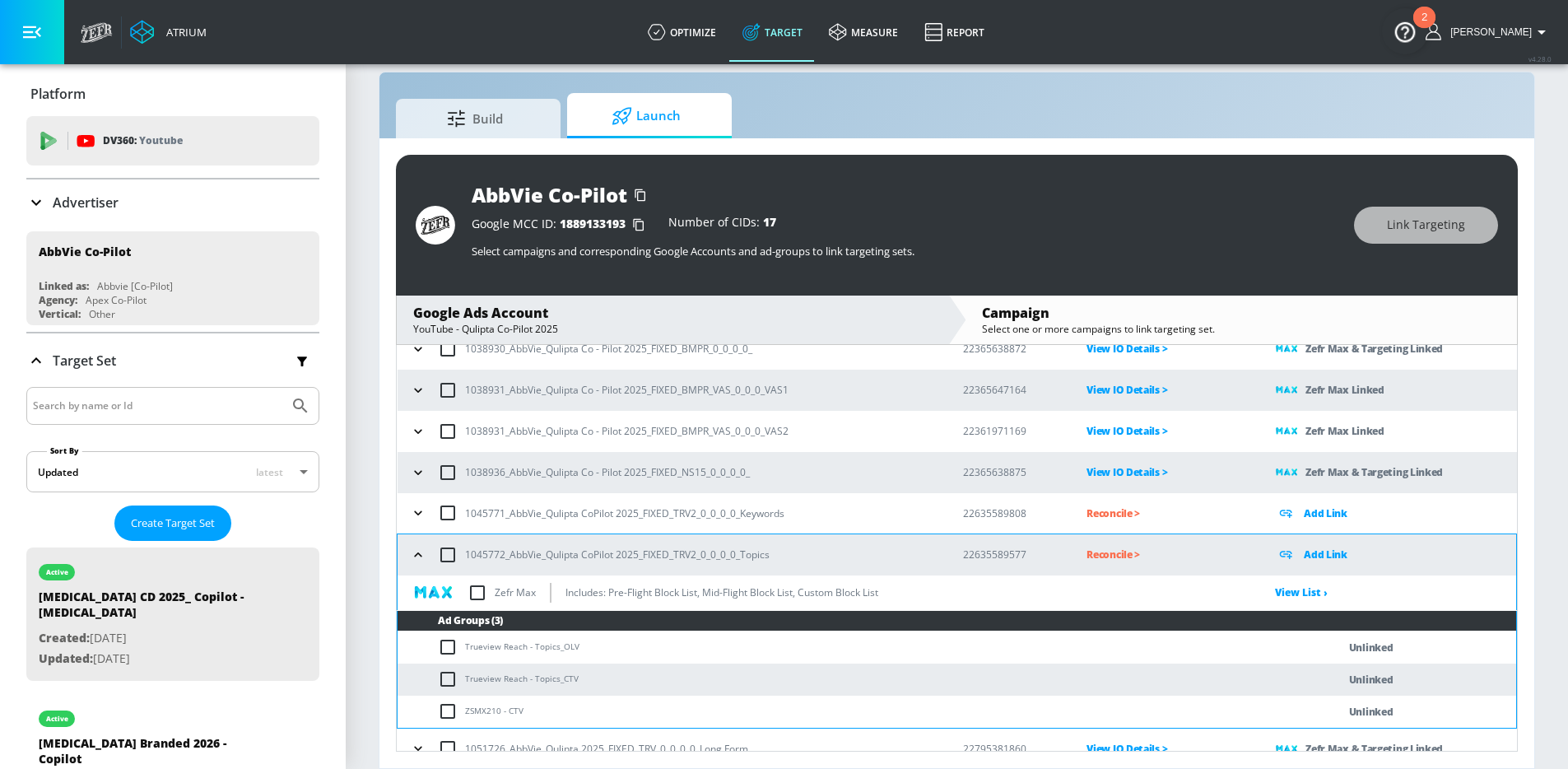
scroll to position [161, 0]
